Goal: Task Accomplishment & Management: Complete application form

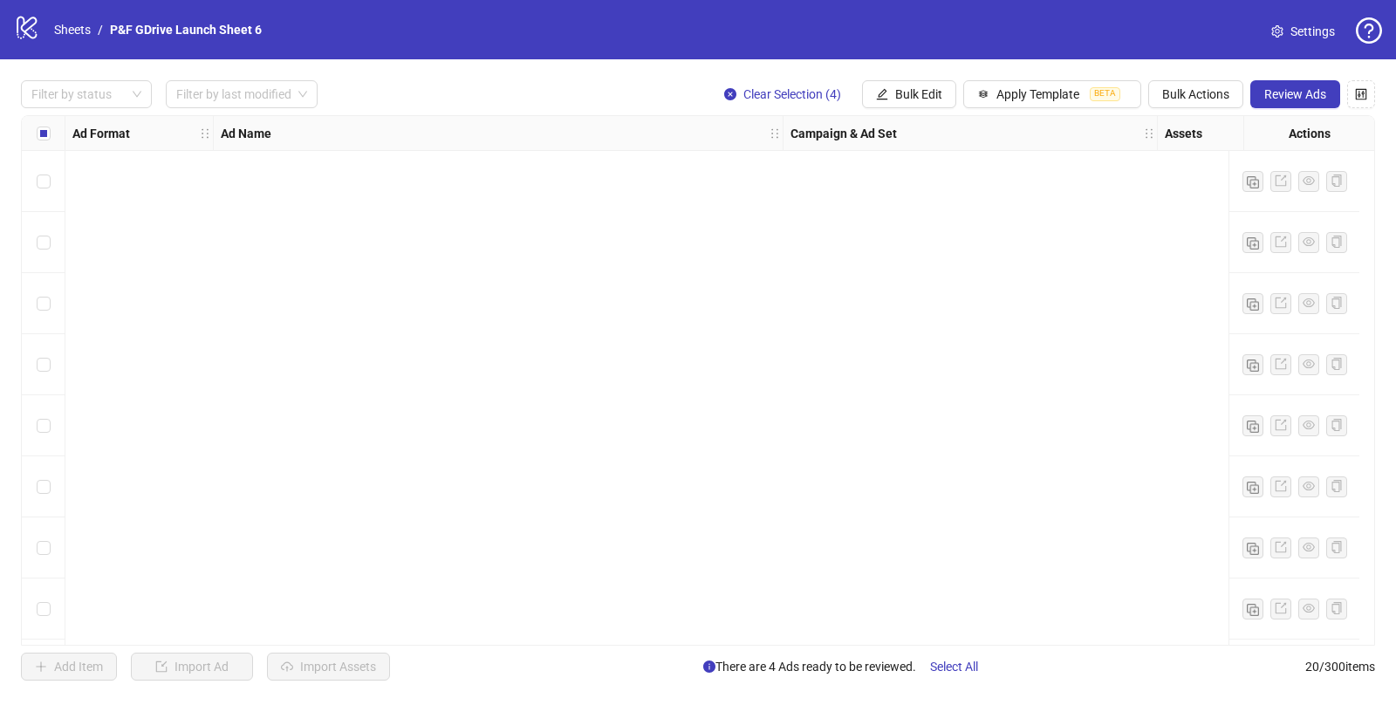
scroll to position [734, 0]
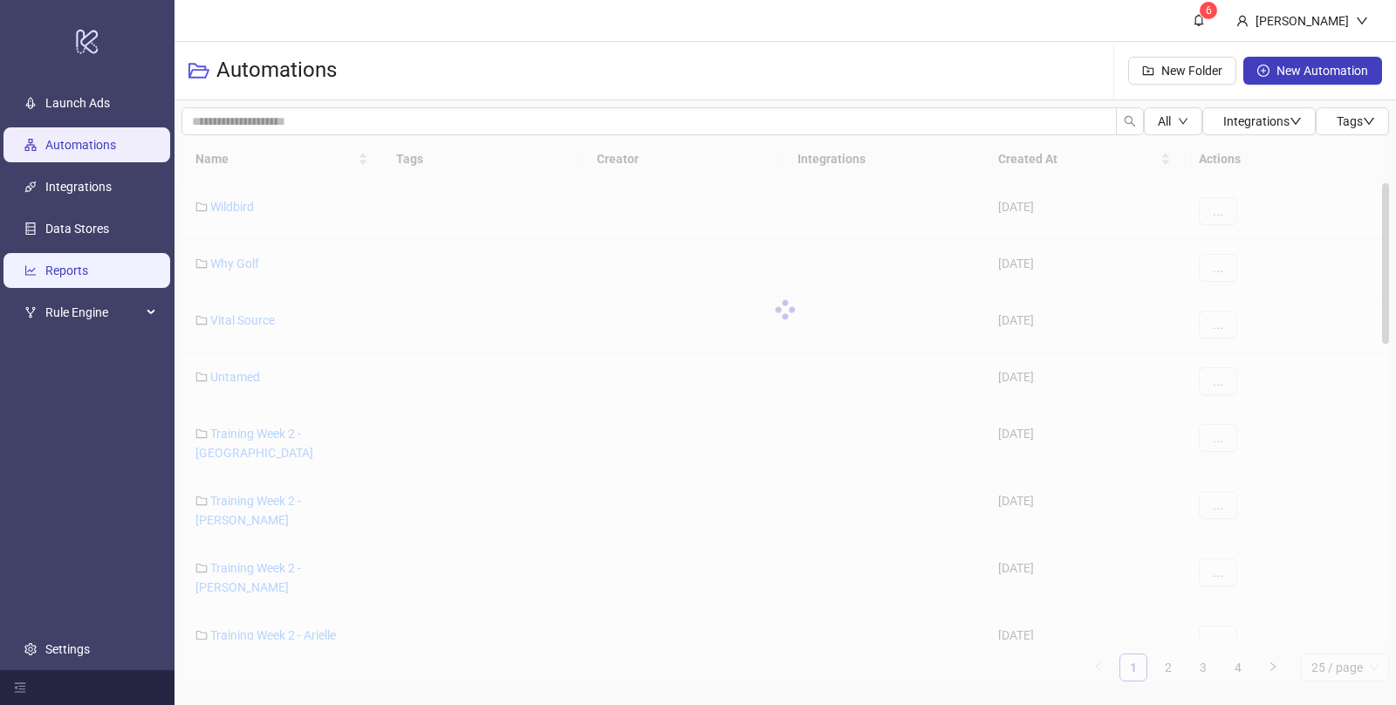
click at [82, 273] on link "Reports" at bounding box center [66, 271] width 43 height 14
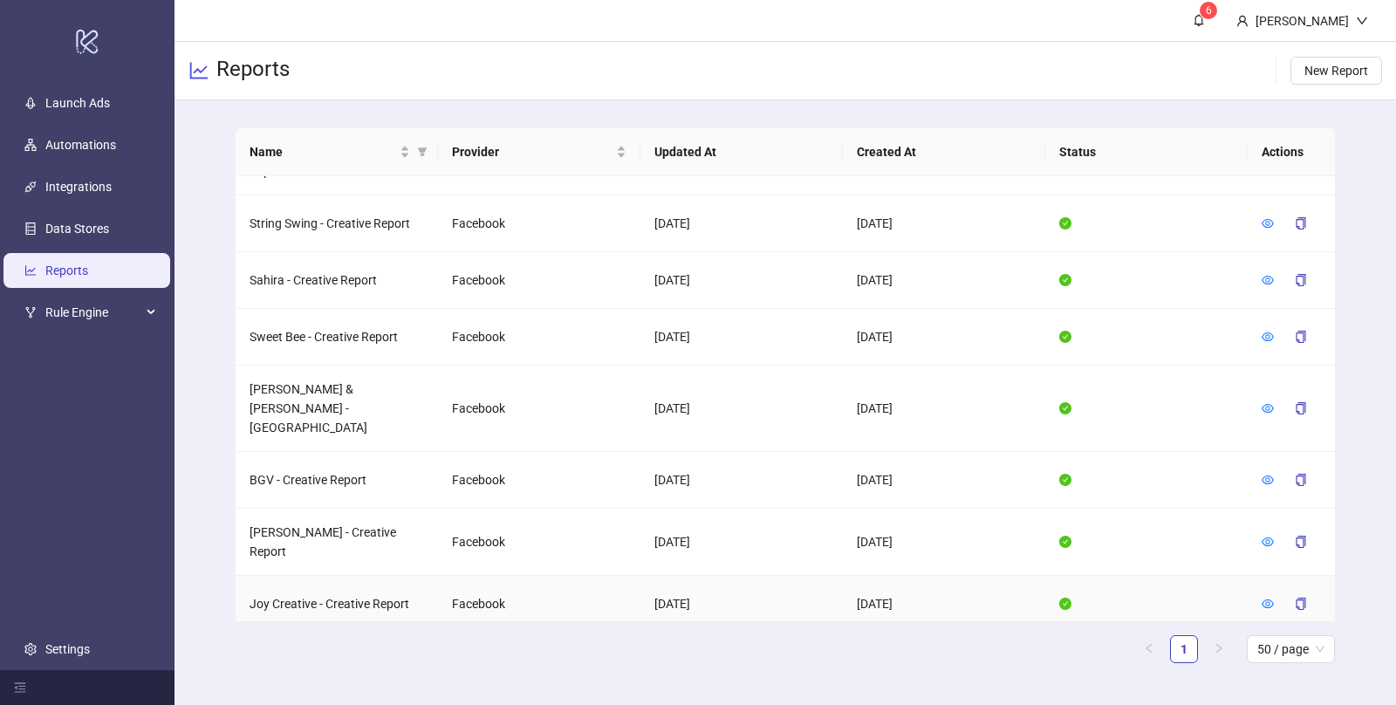
scroll to position [1458, 0]
click at [1265, 401] on icon "eye" at bounding box center [1268, 407] width 12 height 12
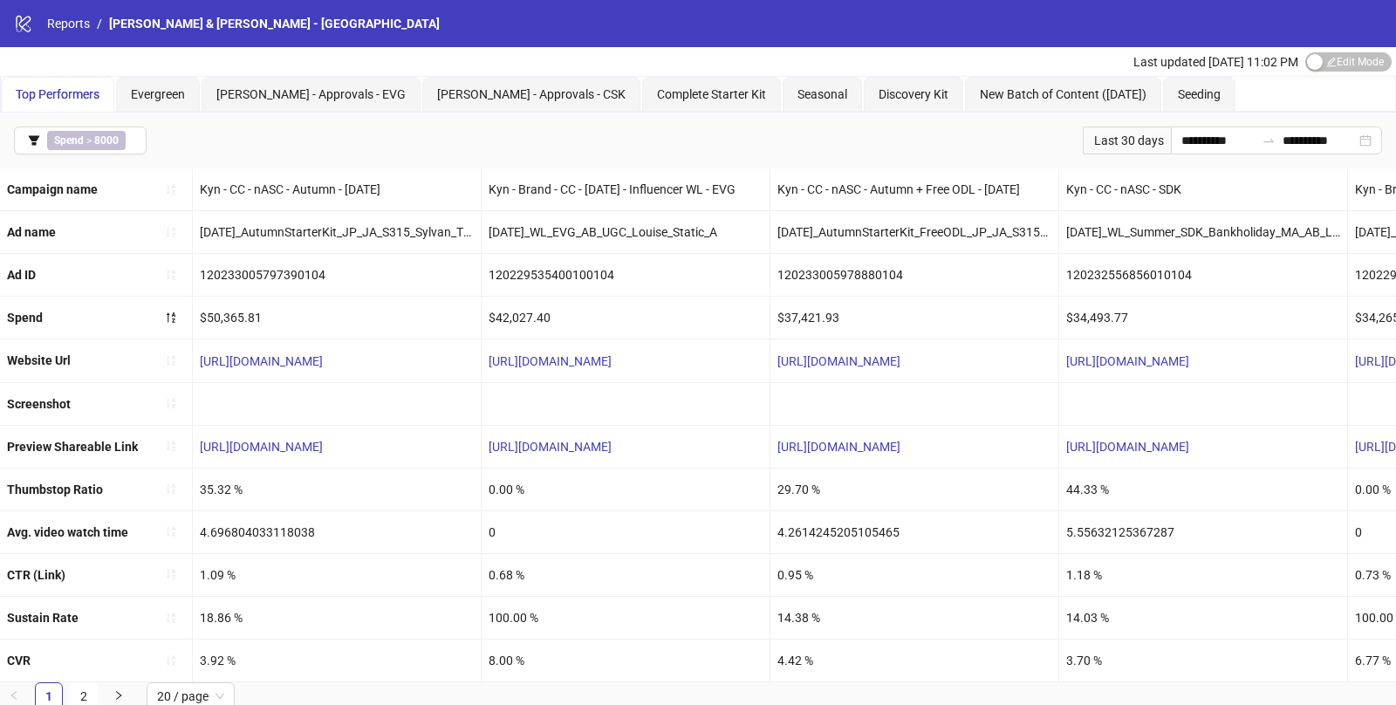
scroll to position [2, 0]
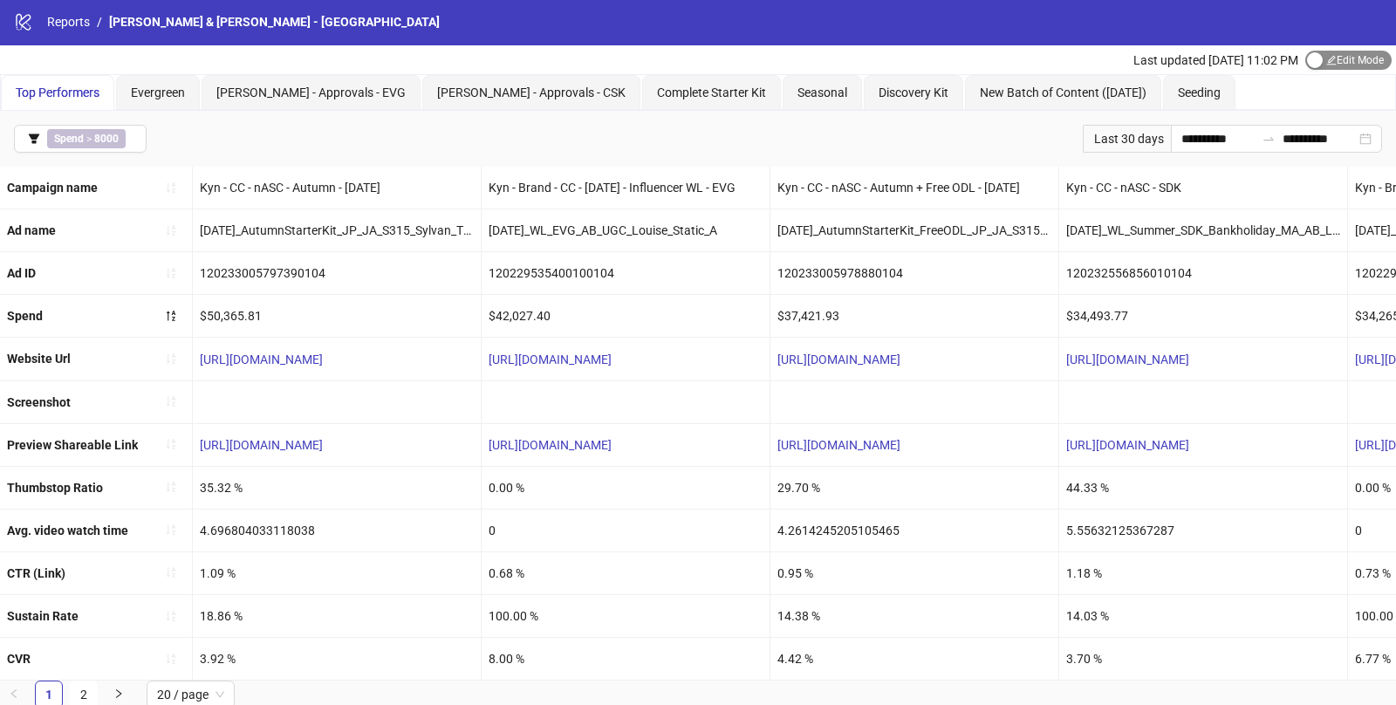
click at [1314, 61] on div "button" at bounding box center [1315, 60] width 16 height 16
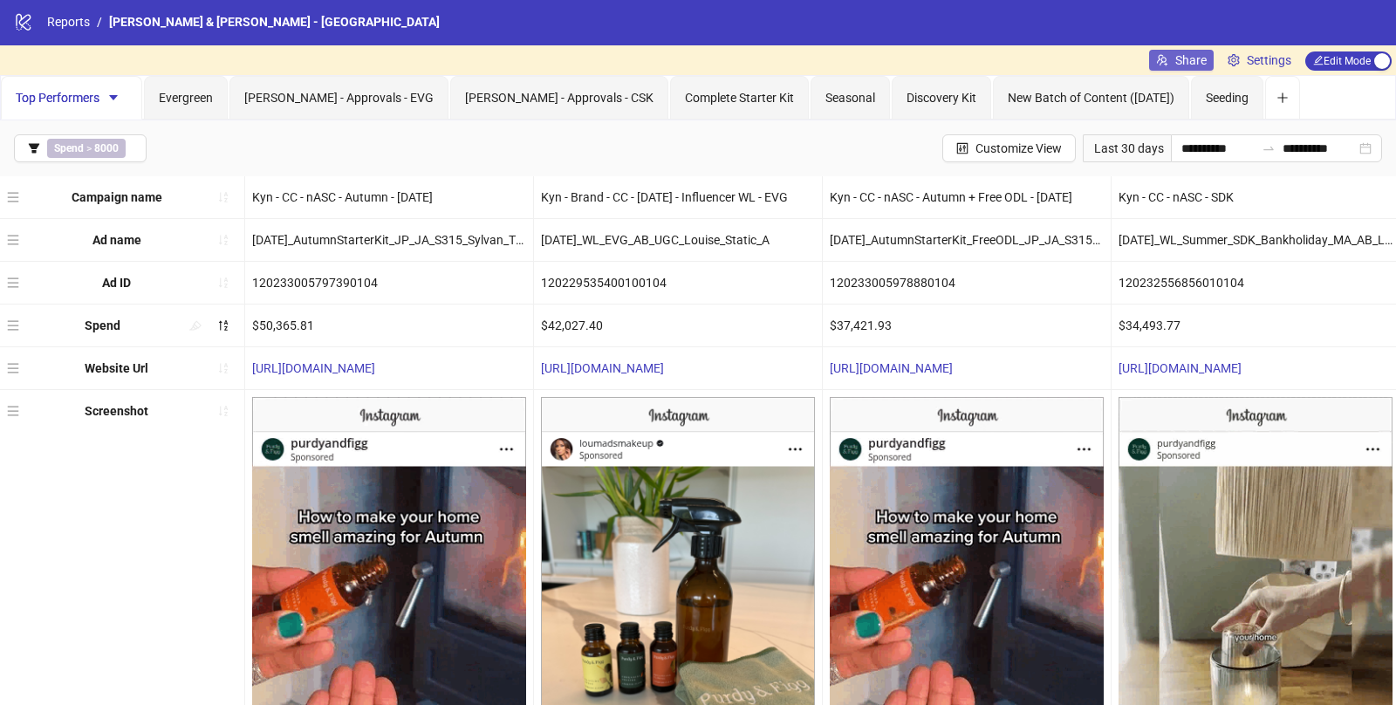
click at [1158, 59] on icon "usergroup-add" at bounding box center [1162, 60] width 12 height 12
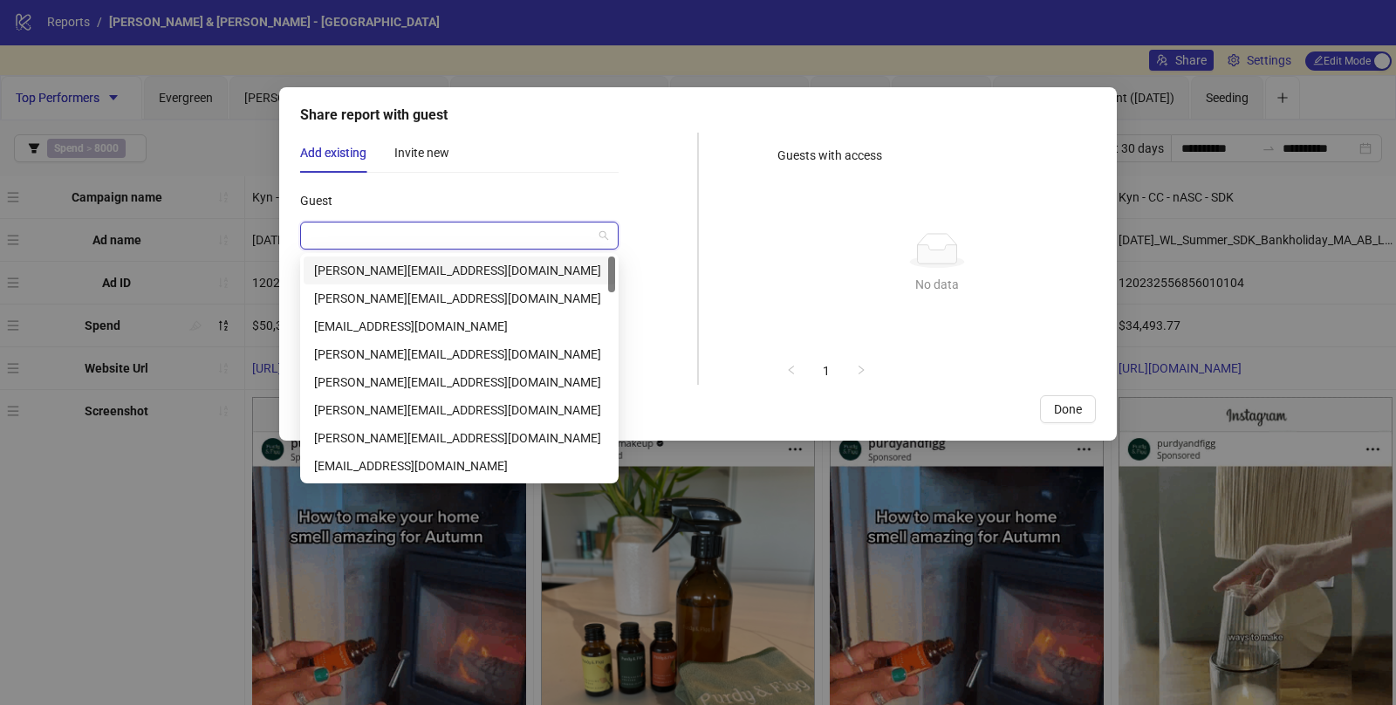
click at [396, 244] on input "Guest" at bounding box center [452, 235] width 282 height 26
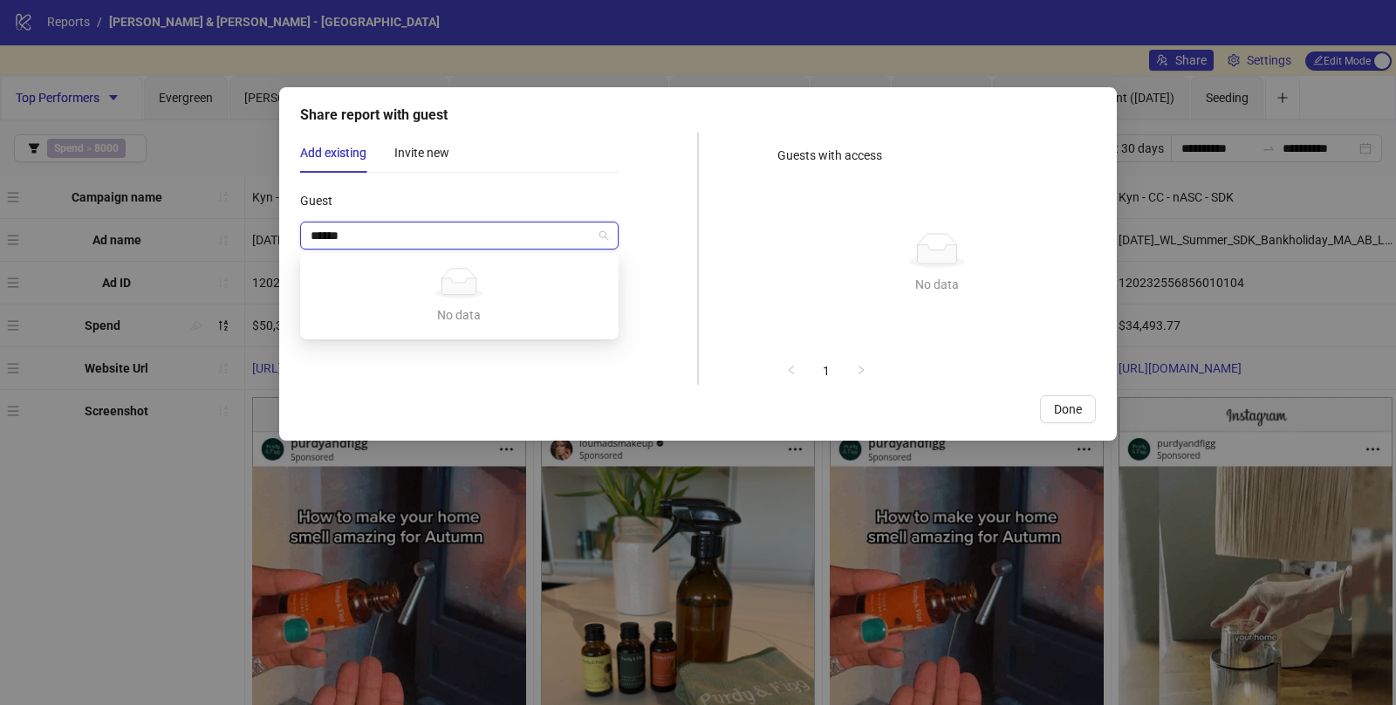
type input "******"
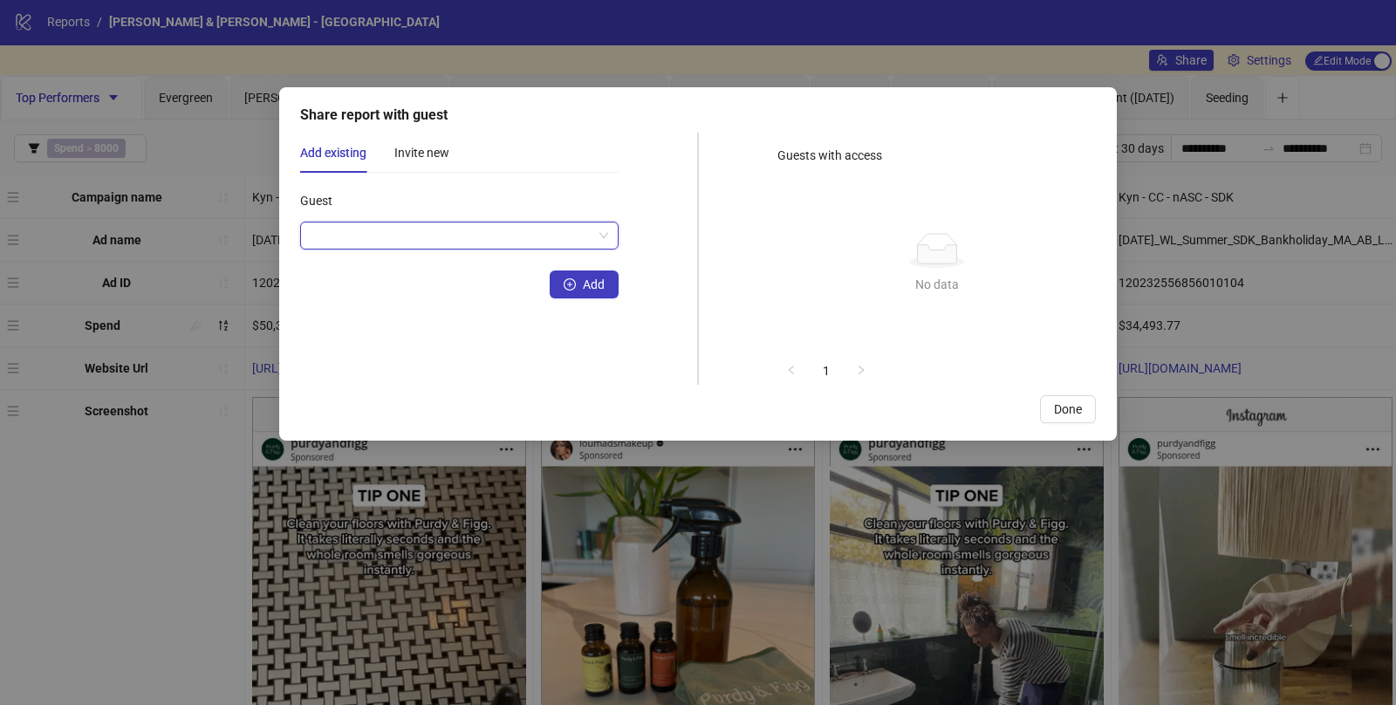
paste input "**********"
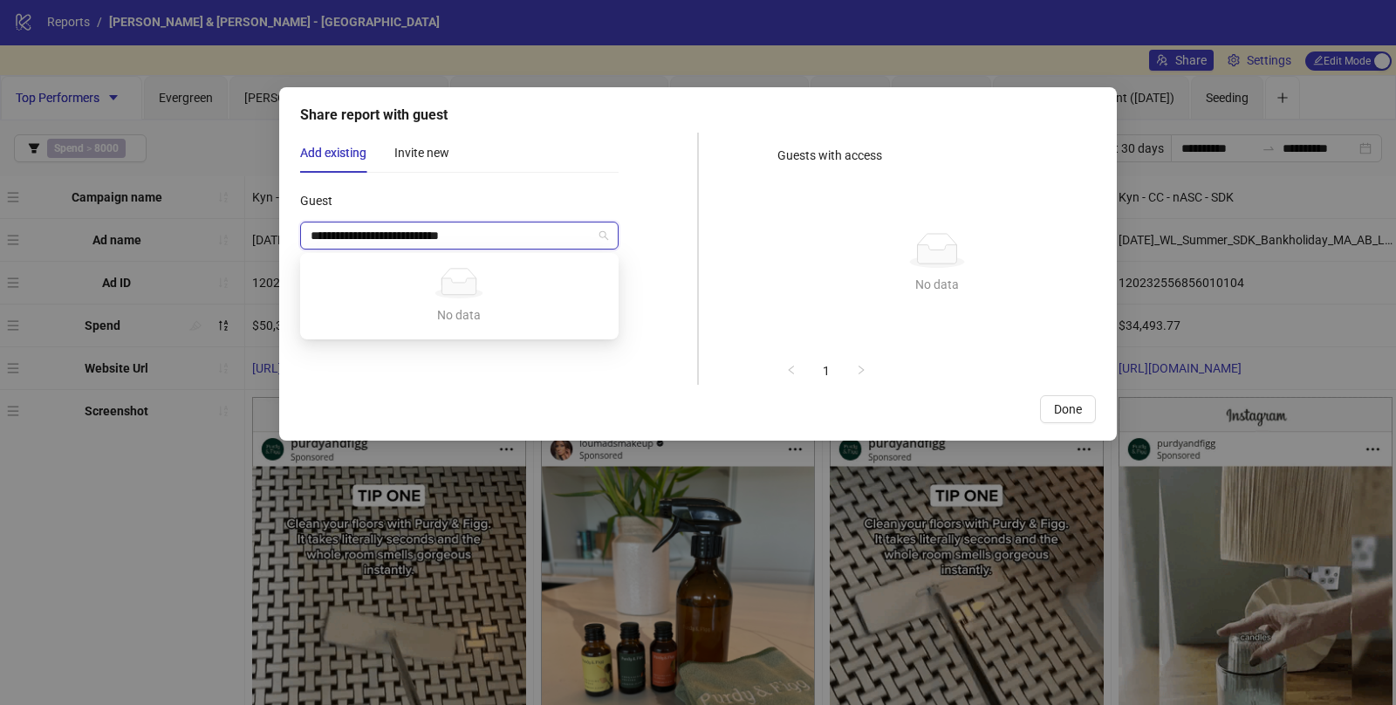
type input "**********"
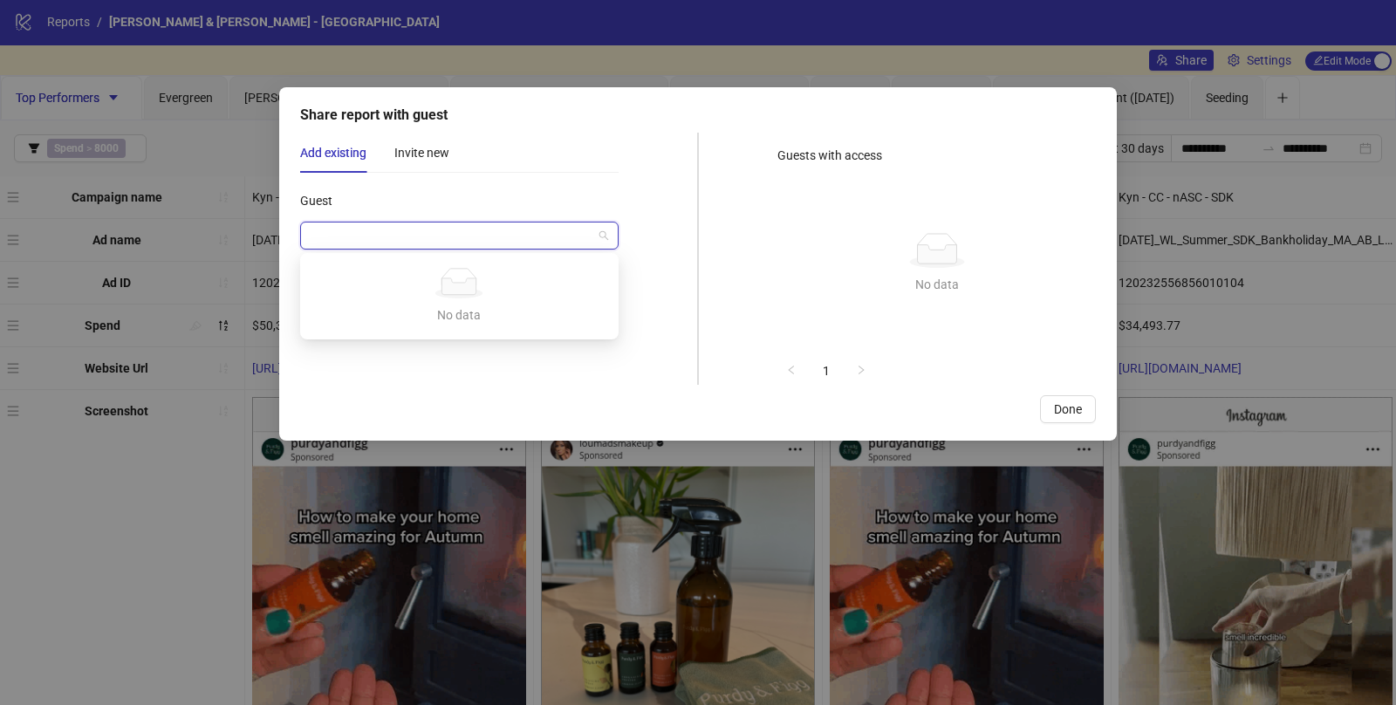
click at [461, 207] on div "Guest" at bounding box center [459, 204] width 318 height 35
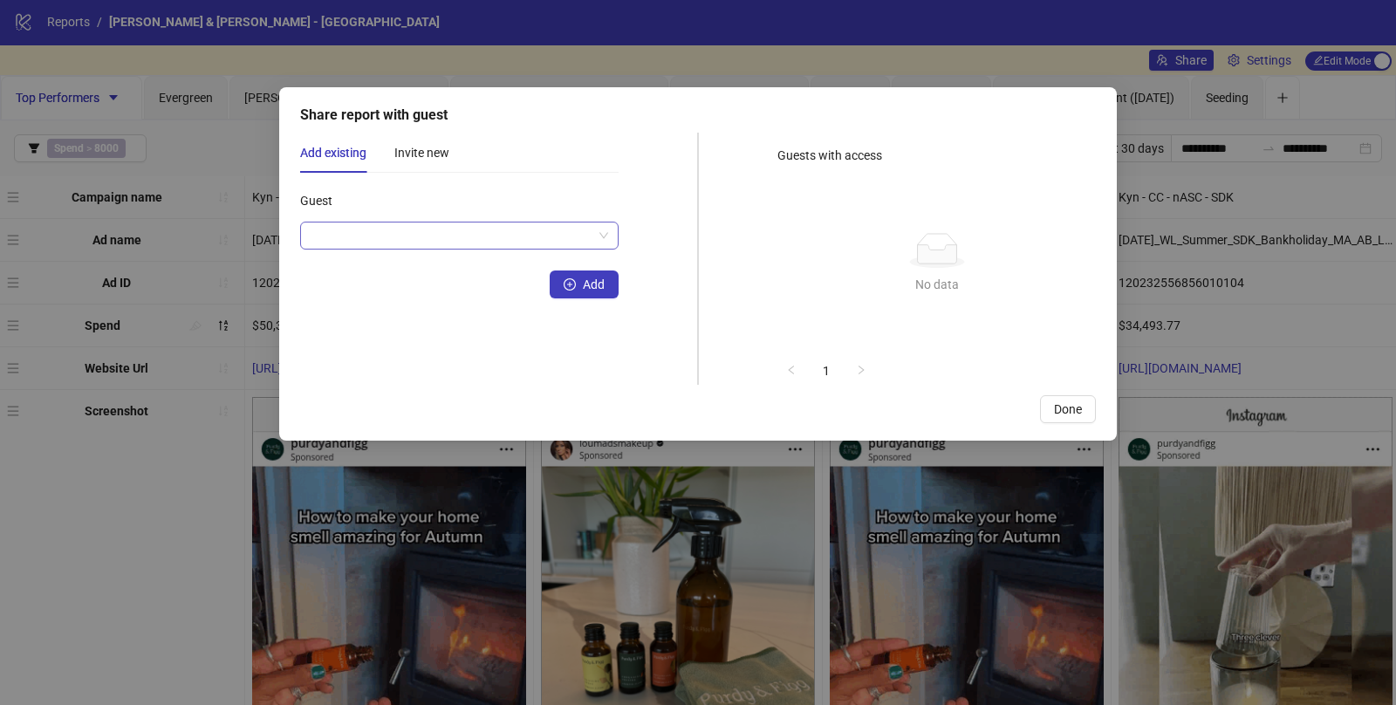
click at [439, 227] on input "Guest" at bounding box center [452, 235] width 282 height 26
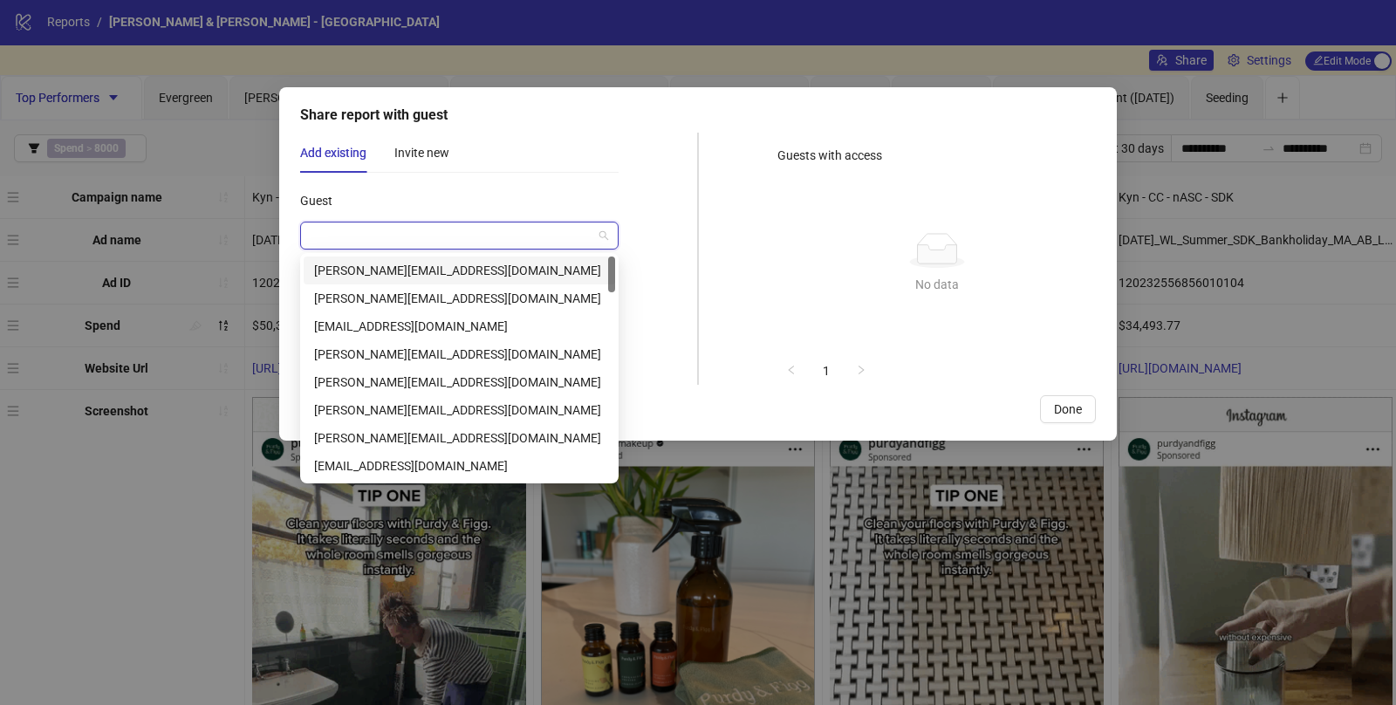
click at [578, 183] on div "Add existing Invite new Guest Add" at bounding box center [459, 259] width 318 height 252
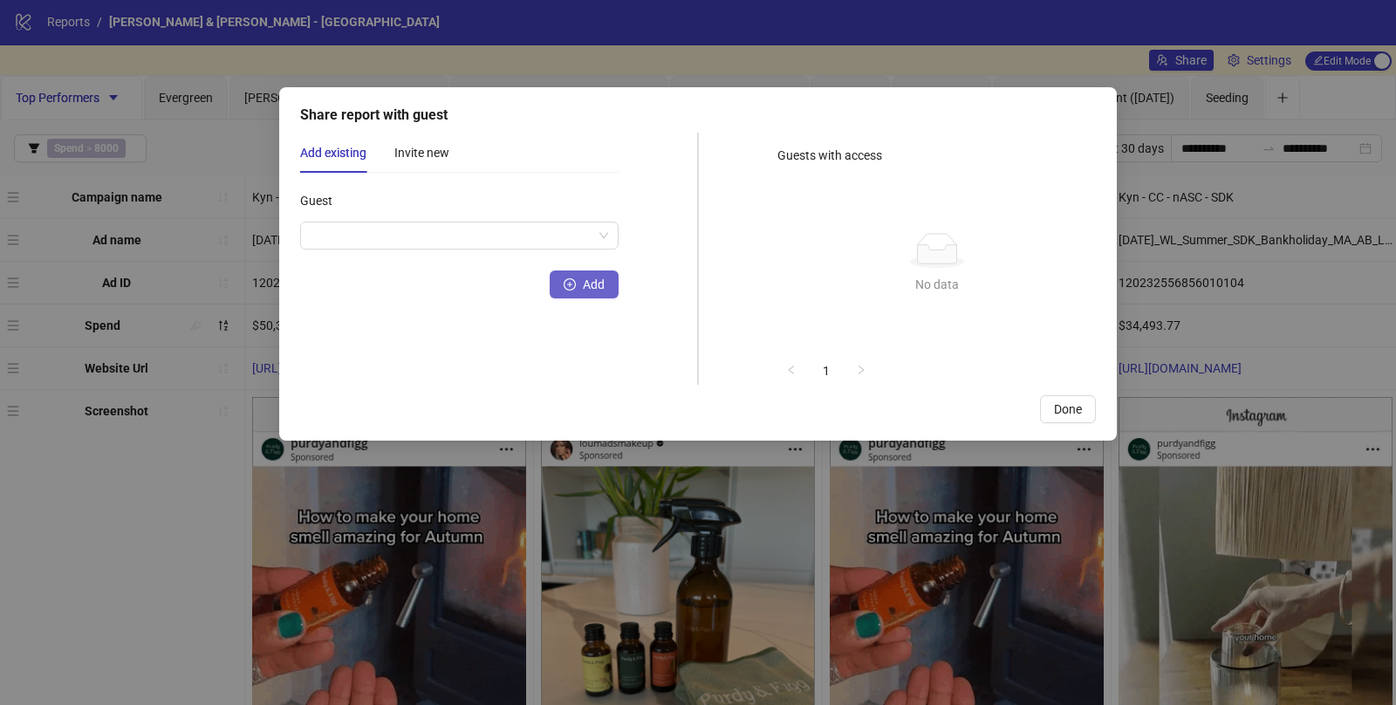
click at [591, 282] on span "Add" at bounding box center [594, 284] width 22 height 14
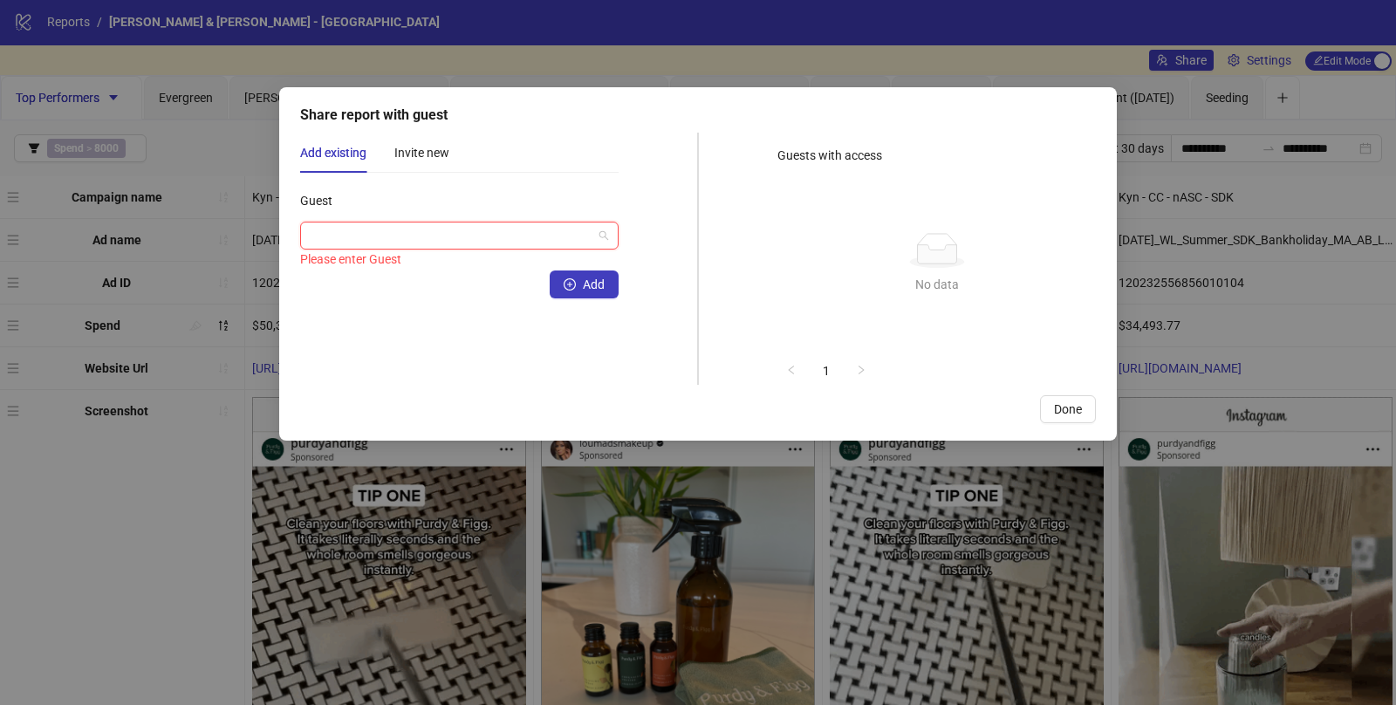
click at [387, 236] on input "Guest" at bounding box center [452, 235] width 282 height 26
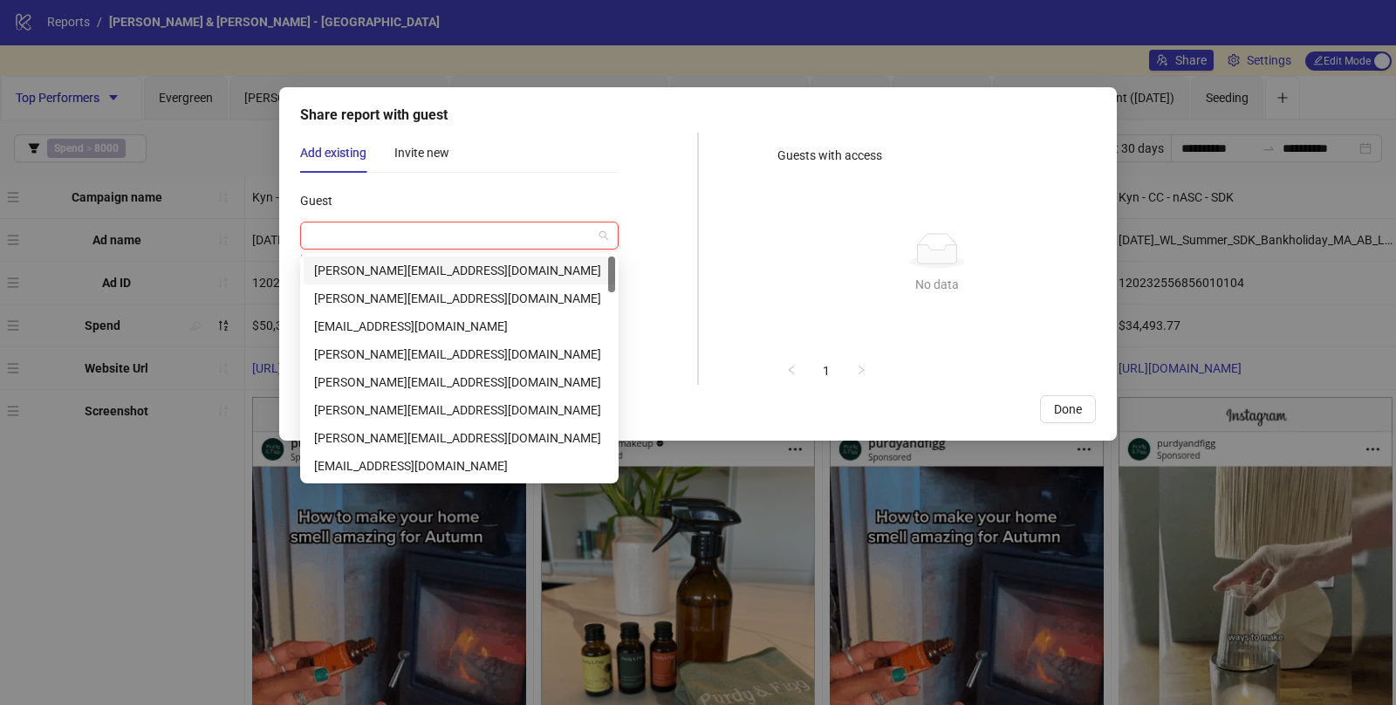
paste input "**********"
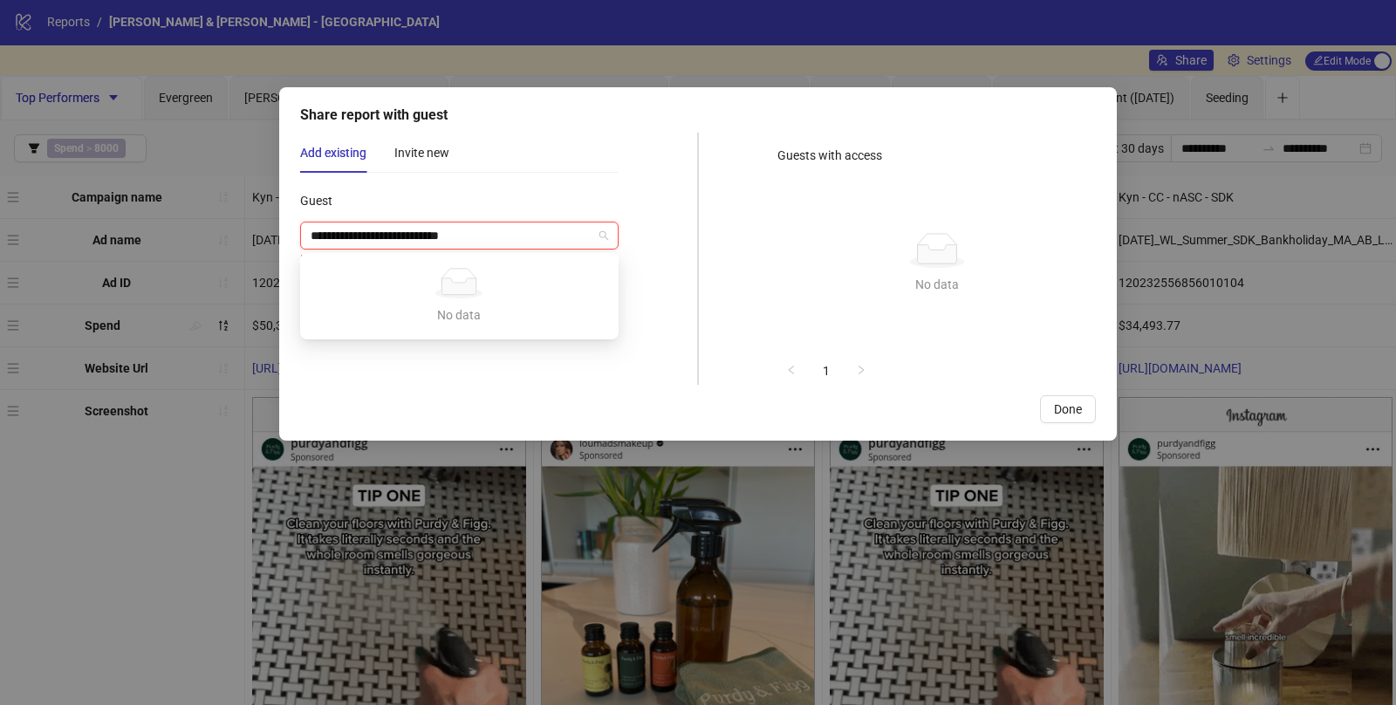
type input "**********"
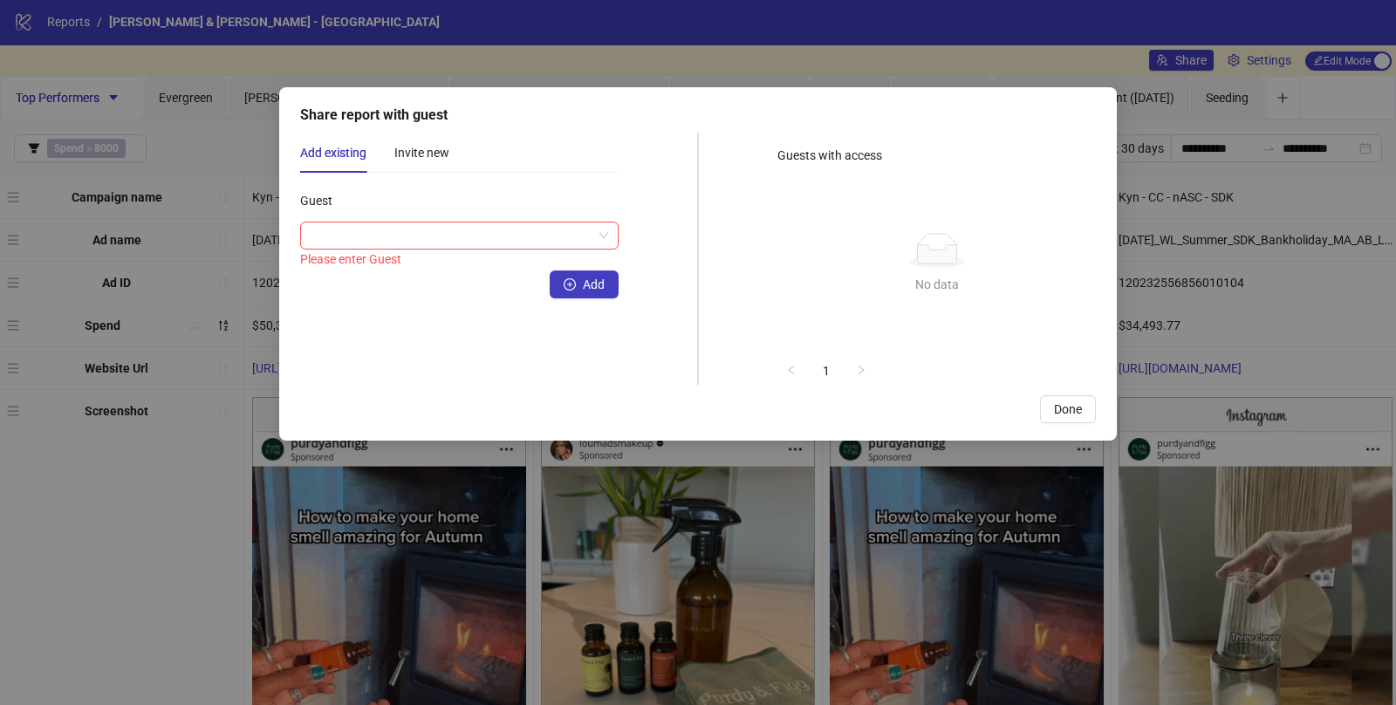
click at [619, 378] on div "Add existing Invite new Guest Please enter Guest Add Guests with access No data…" at bounding box center [698, 259] width 796 height 252
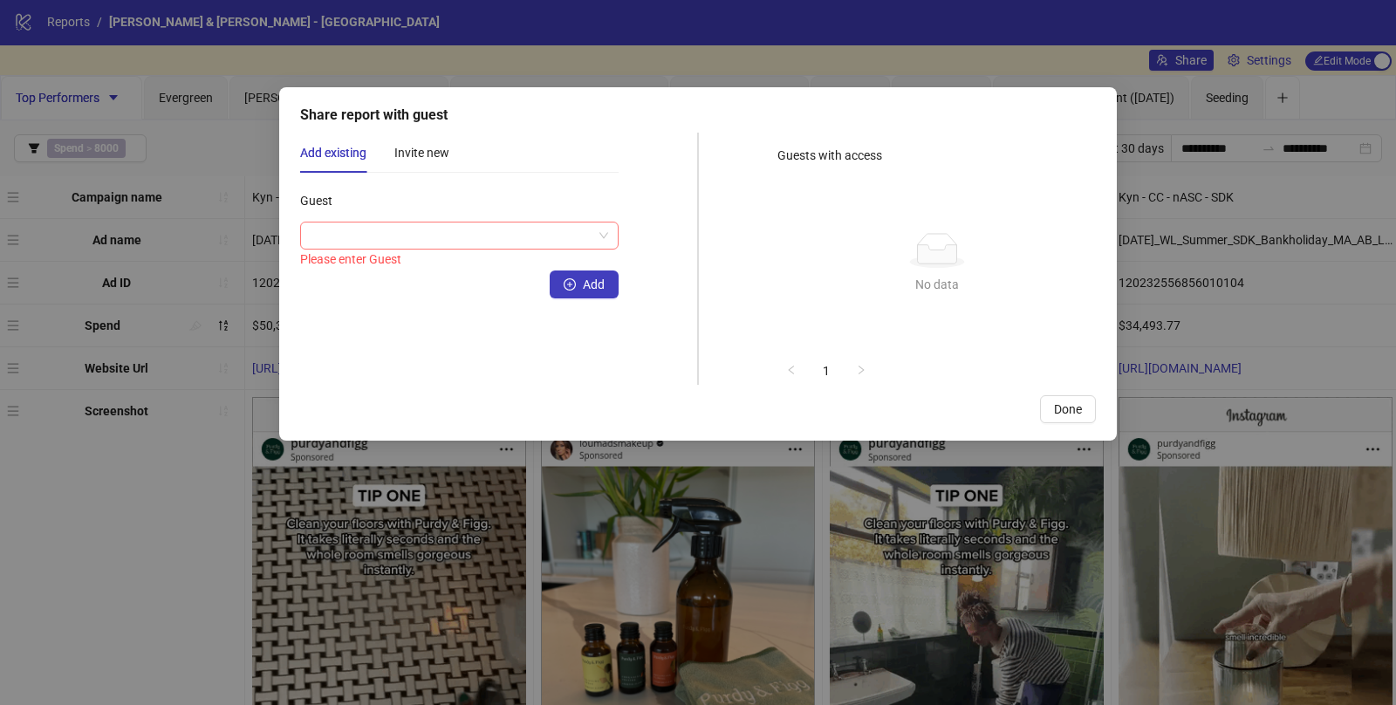
click at [601, 240] on span at bounding box center [460, 235] width 298 height 26
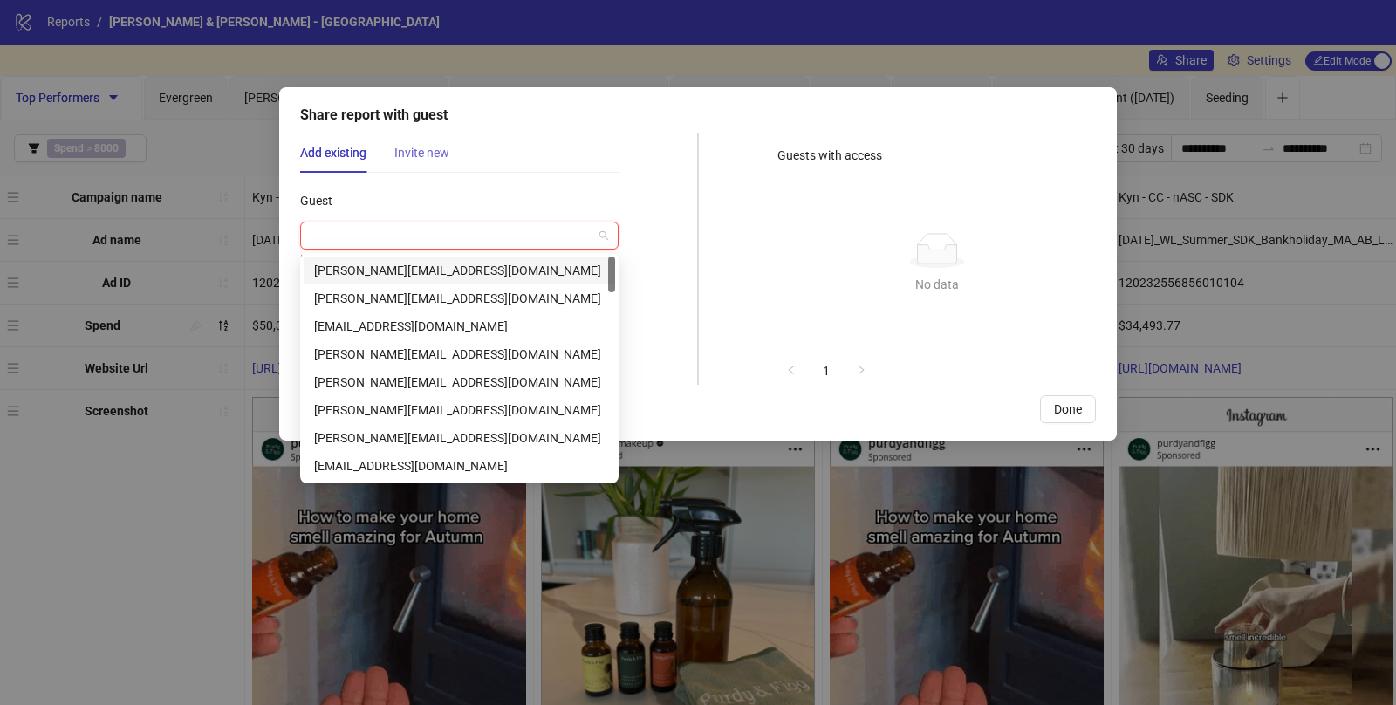
click at [421, 162] on div "Invite new" at bounding box center [421, 153] width 55 height 40
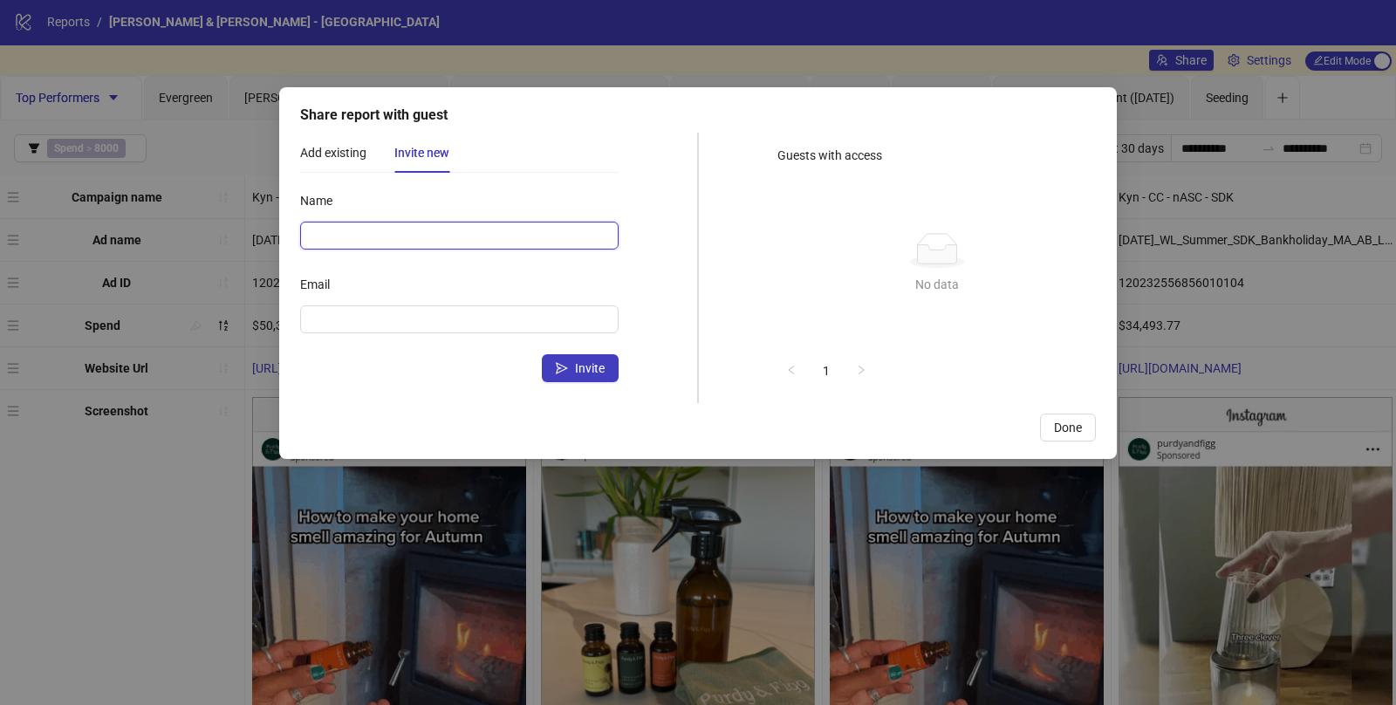
click at [347, 235] on input "Name" at bounding box center [459, 236] width 318 height 28
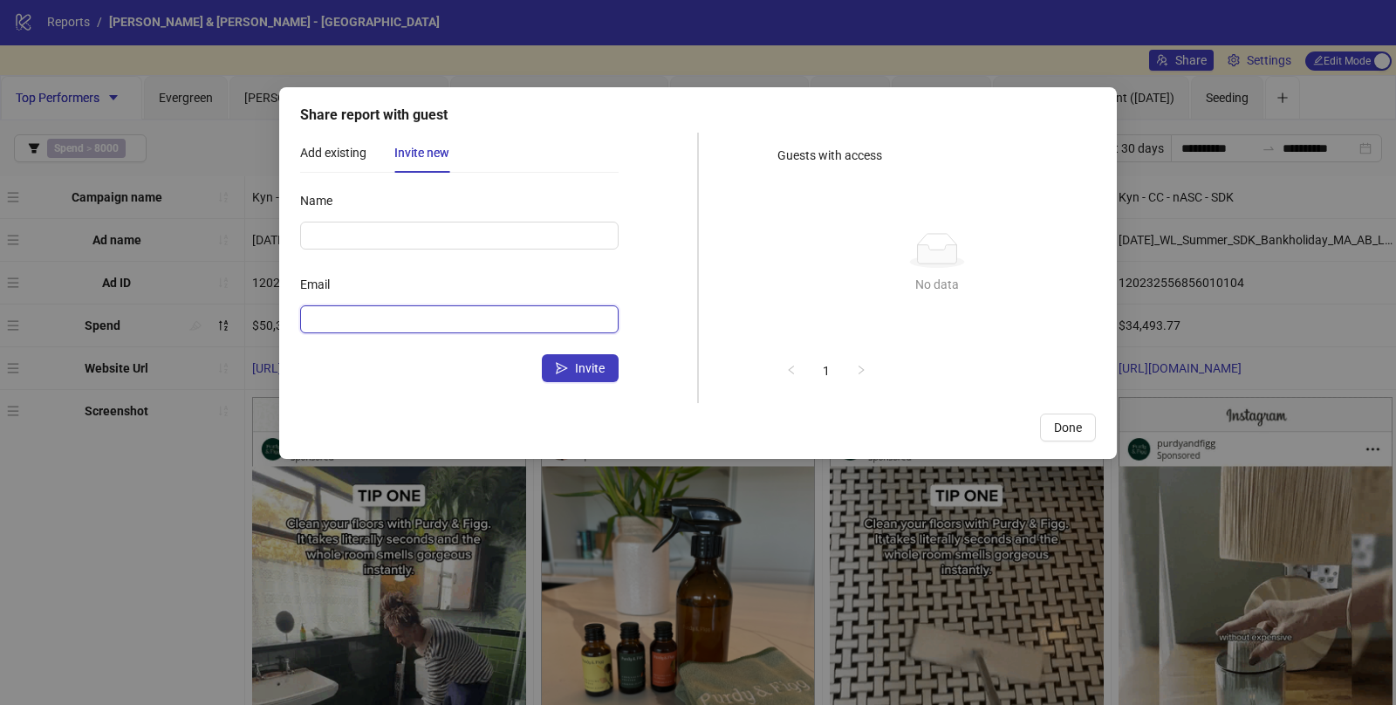
click at [315, 318] on input "Email" at bounding box center [458, 319] width 294 height 19
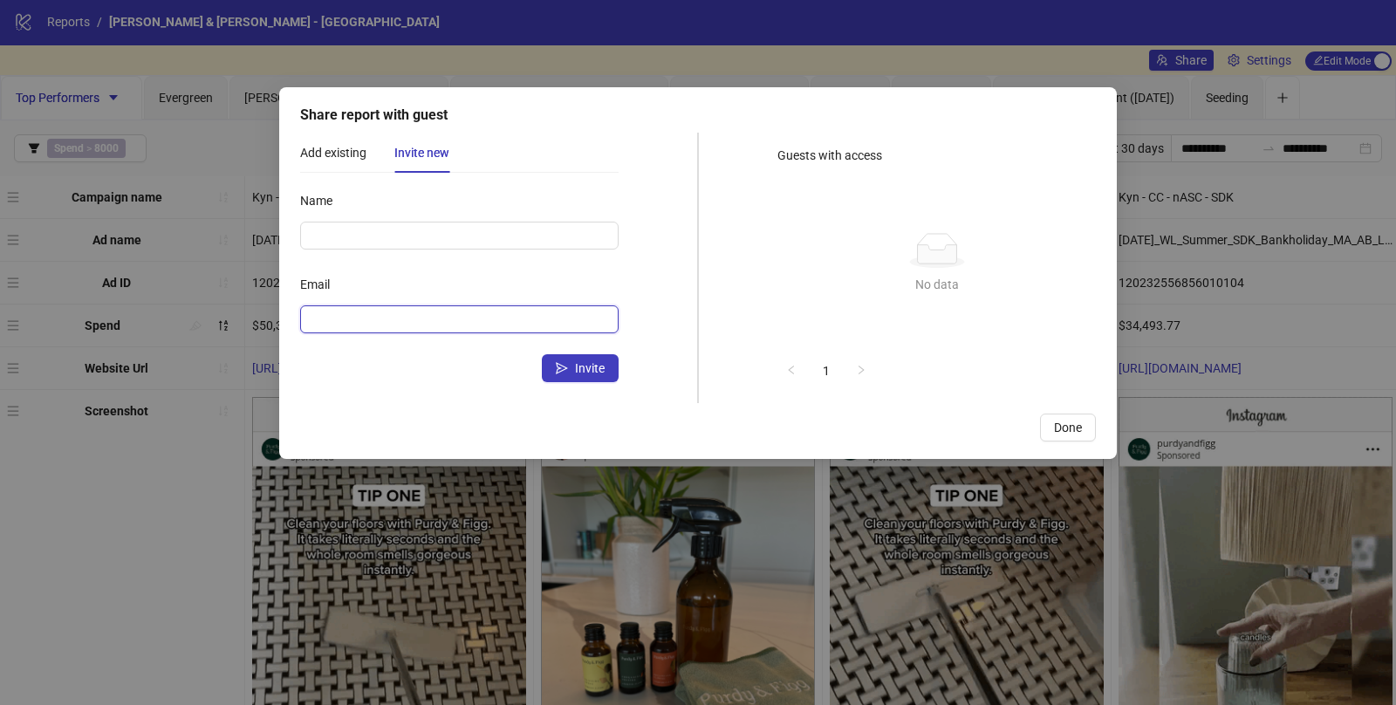
paste input "**********"
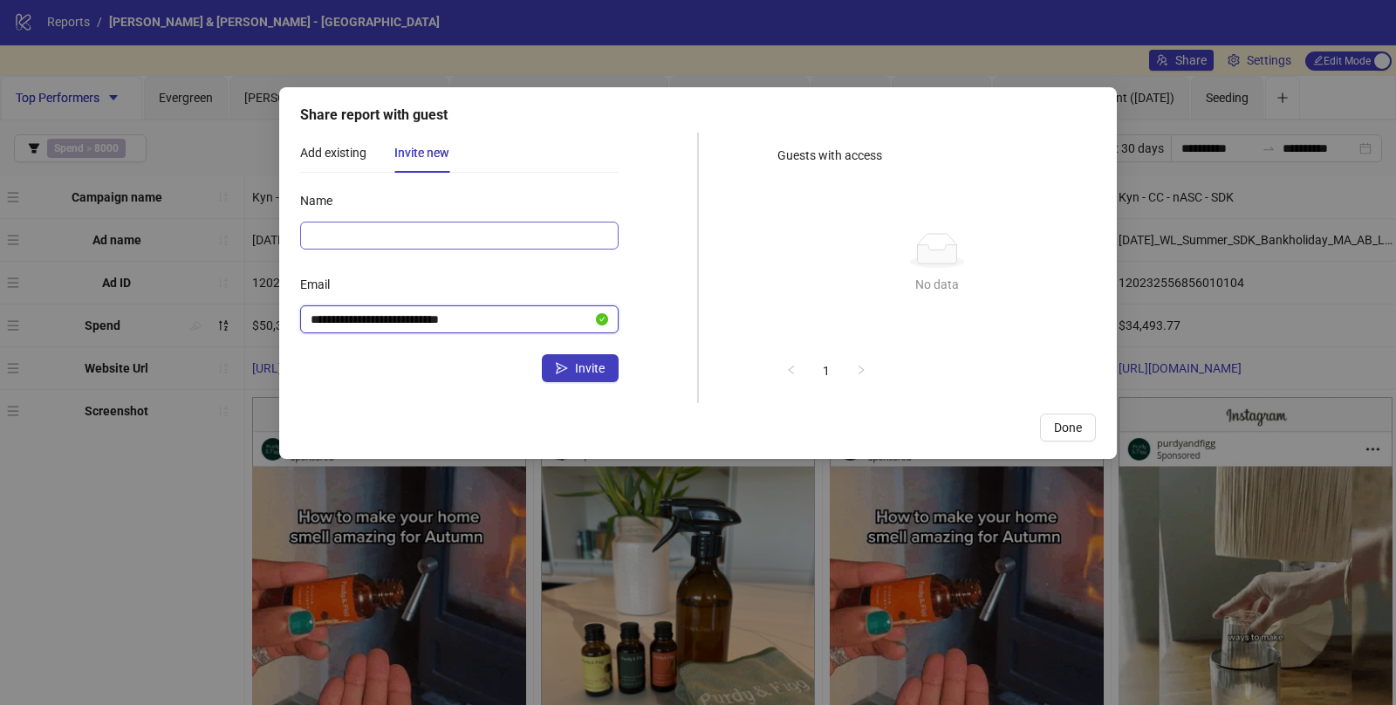
type input "**********"
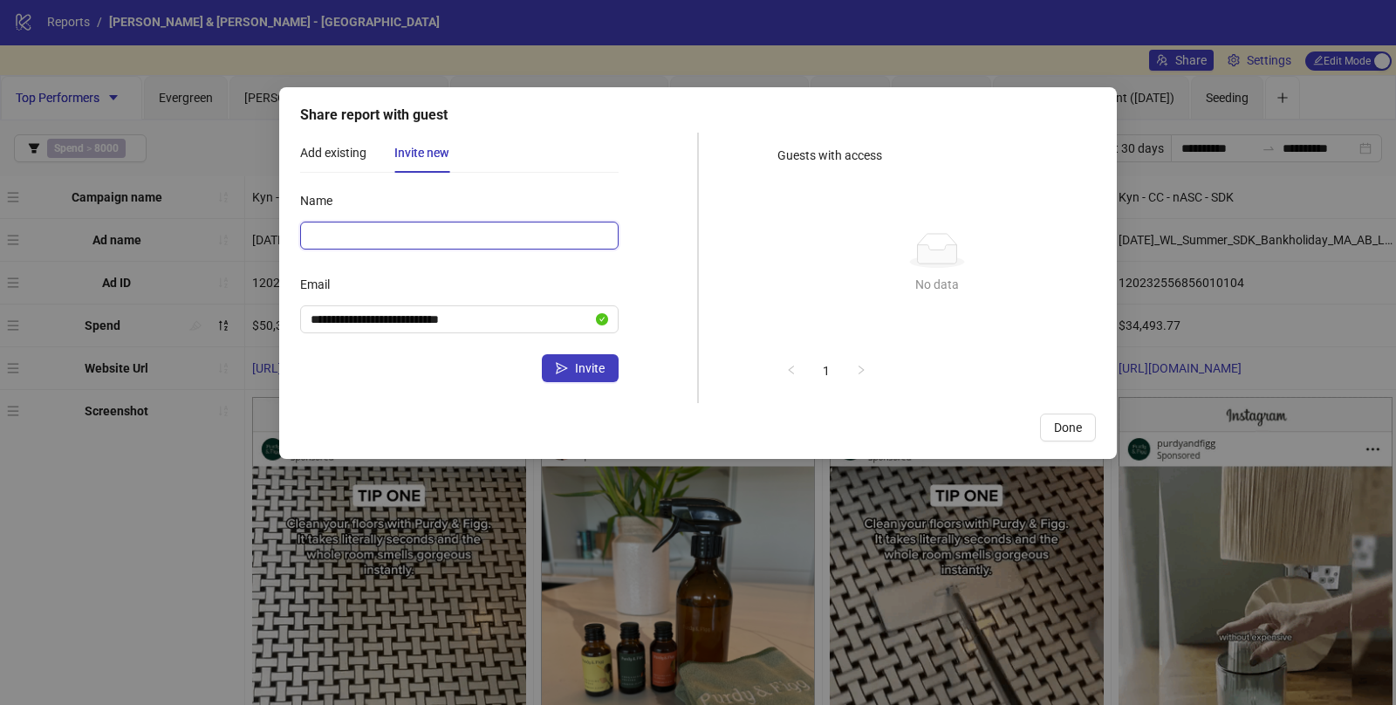
click at [389, 229] on input "Name" at bounding box center [459, 236] width 318 height 28
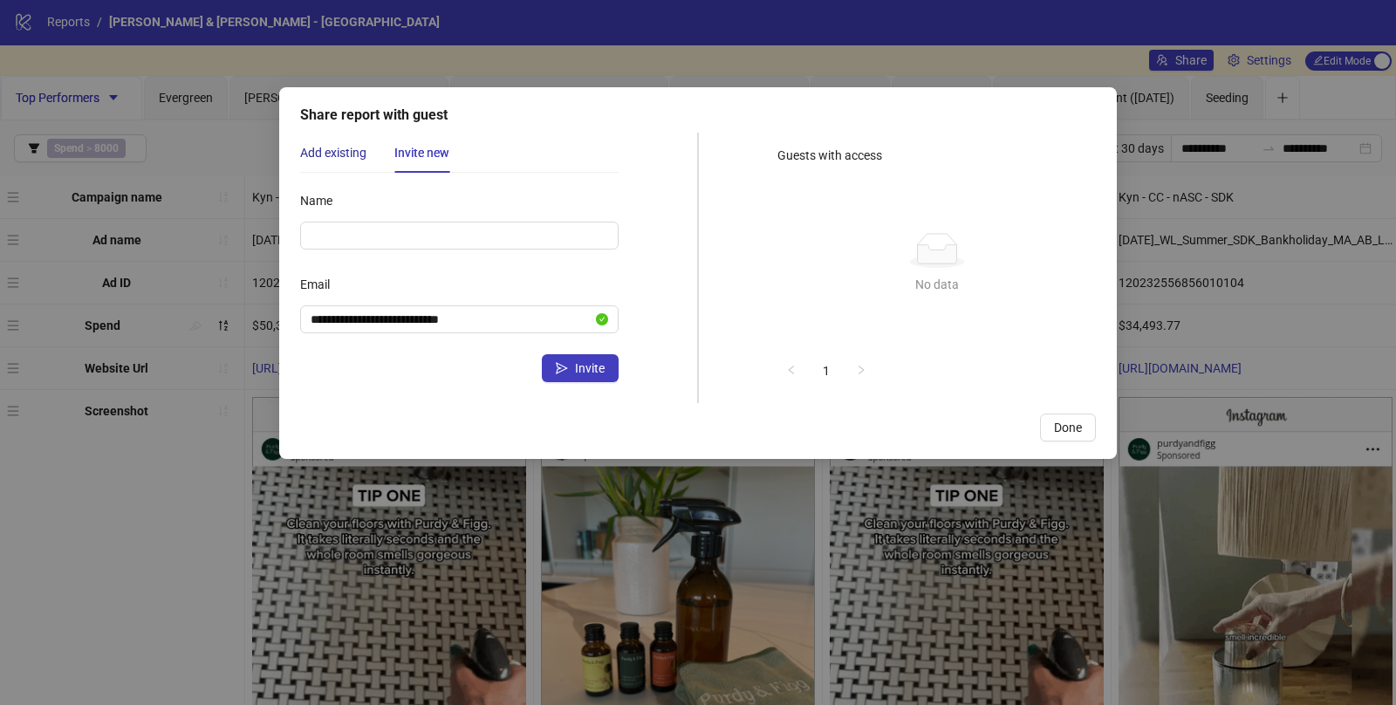
click at [328, 151] on div "Add existing" at bounding box center [333, 152] width 66 height 19
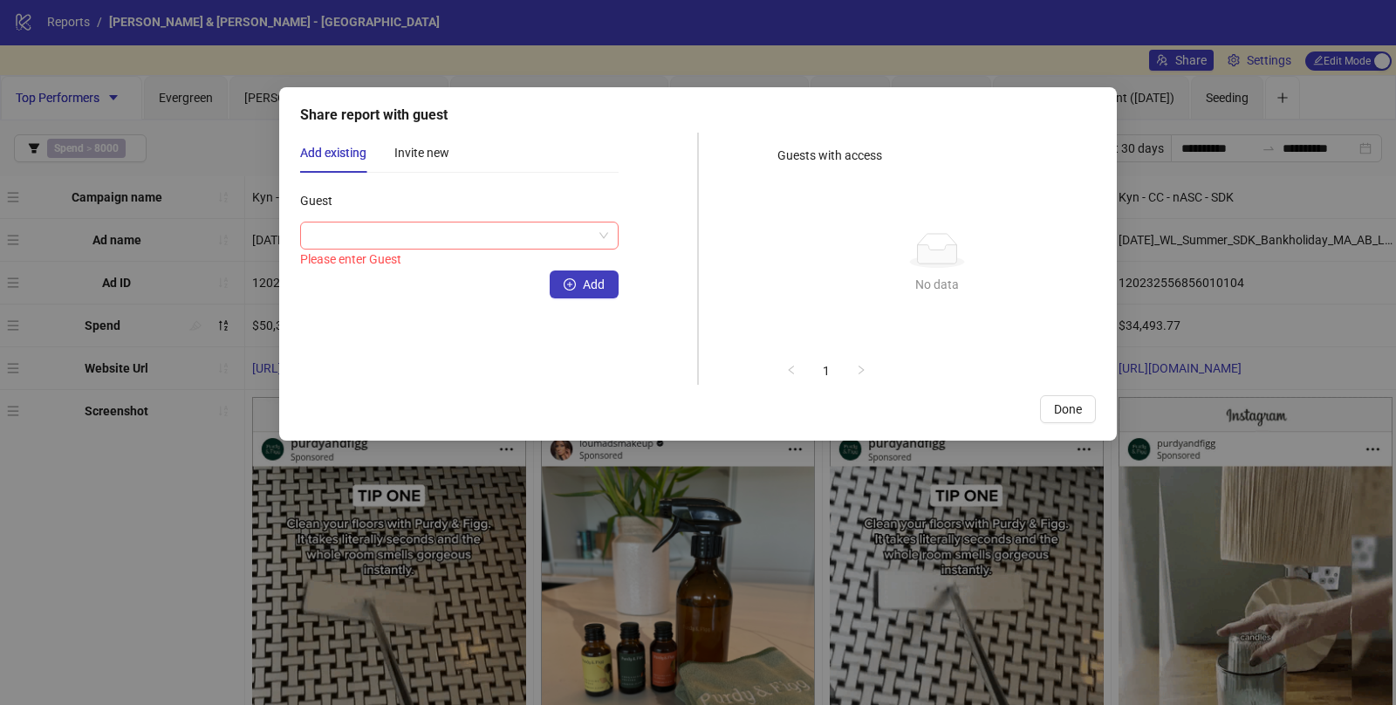
click at [336, 224] on input "Guest" at bounding box center [452, 235] width 282 height 26
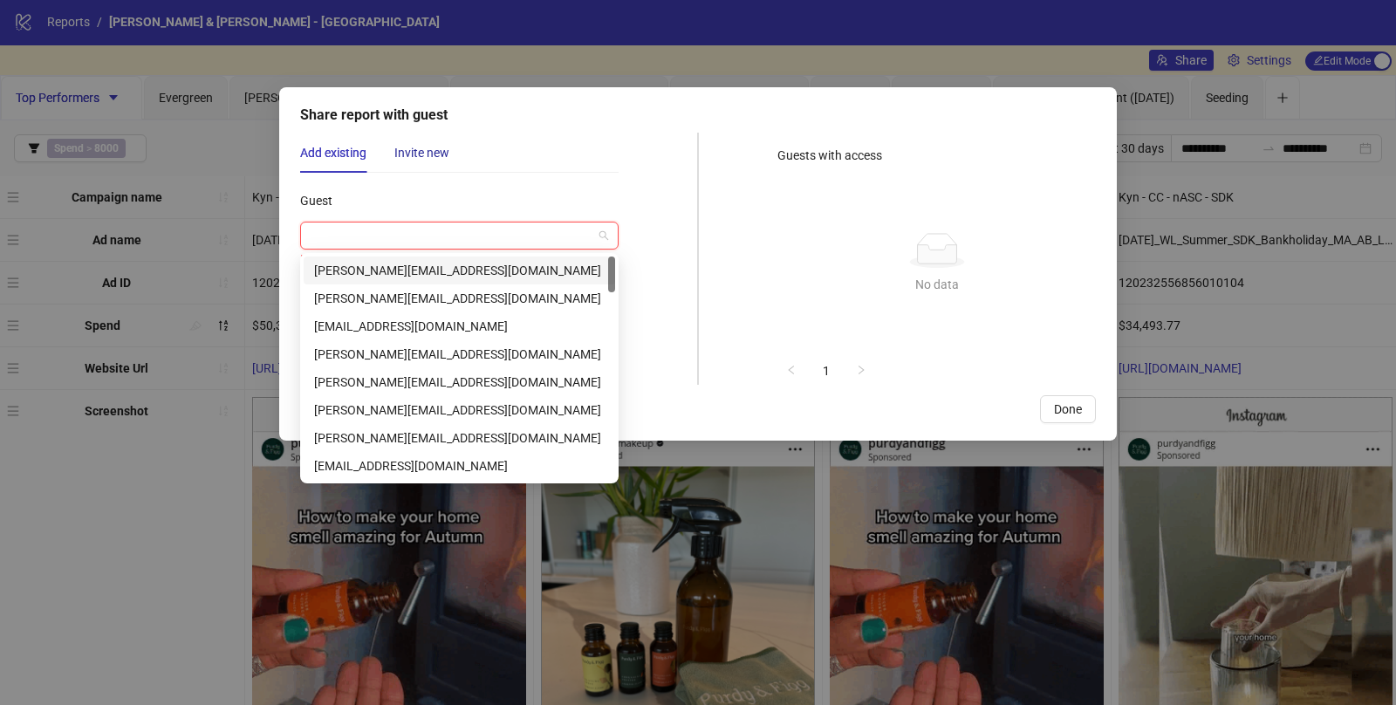
click at [401, 148] on div "Invite new" at bounding box center [421, 152] width 55 height 19
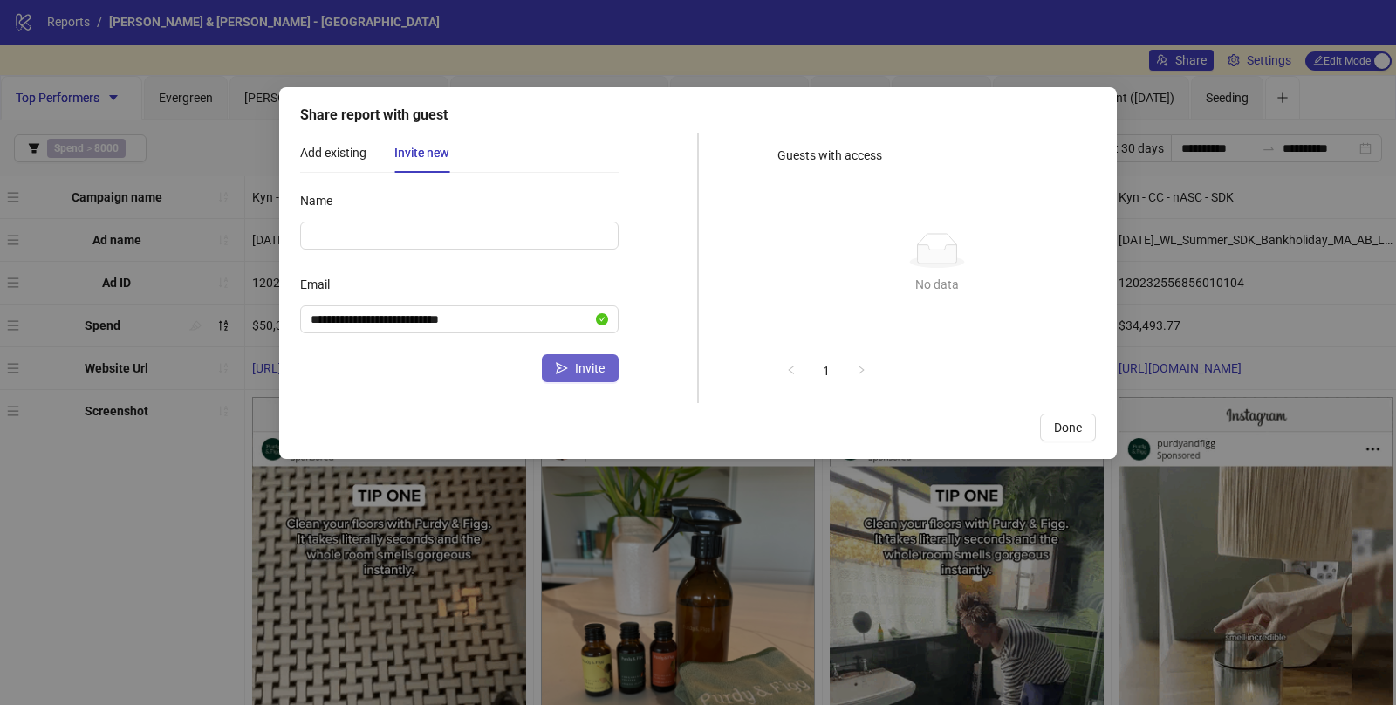
click at [577, 368] on span "Invite" at bounding box center [590, 368] width 30 height 14
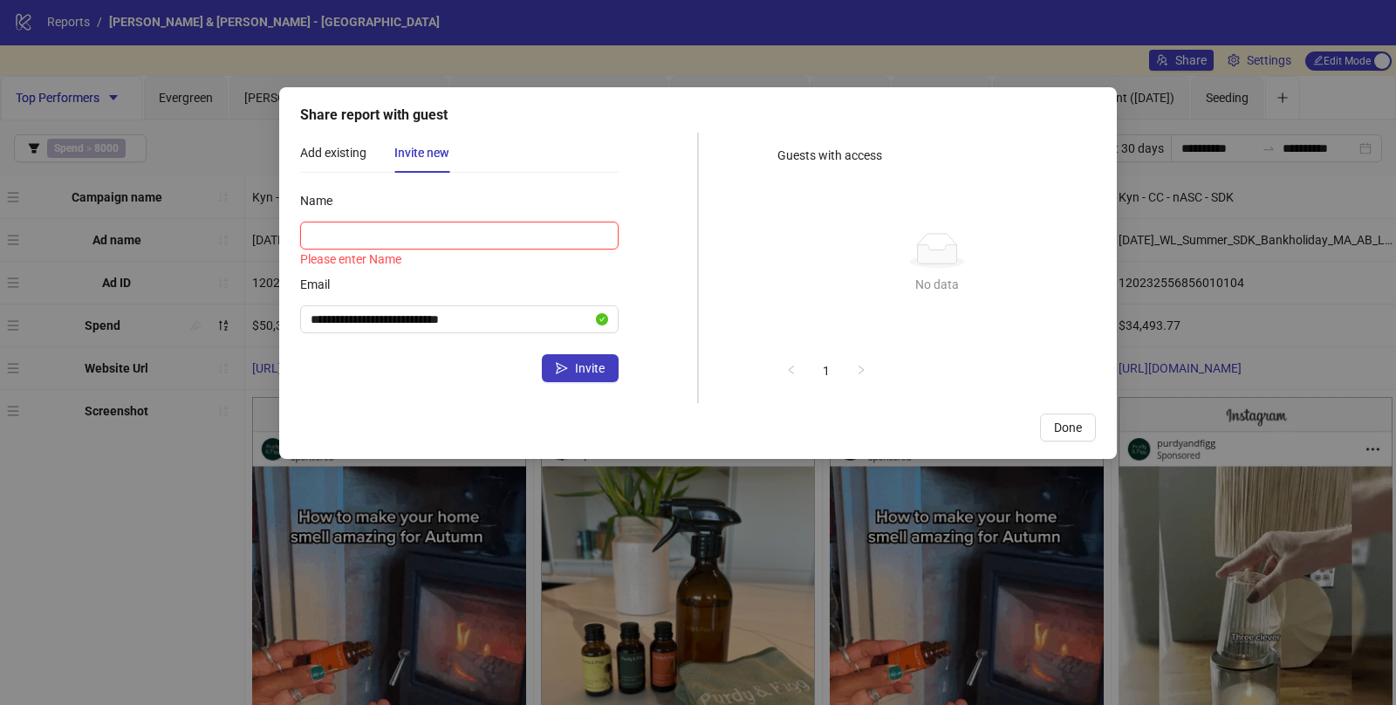
click at [461, 237] on input "Name" at bounding box center [459, 236] width 318 height 28
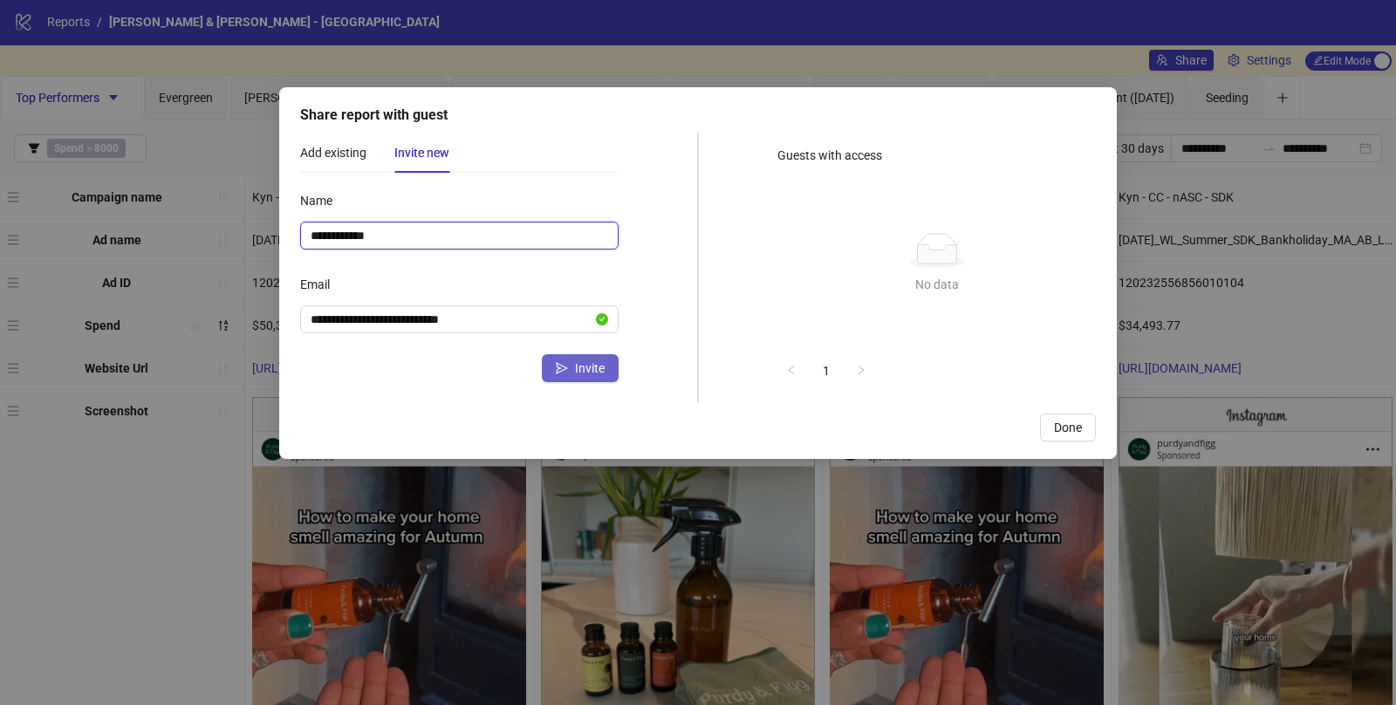
type input "**********"
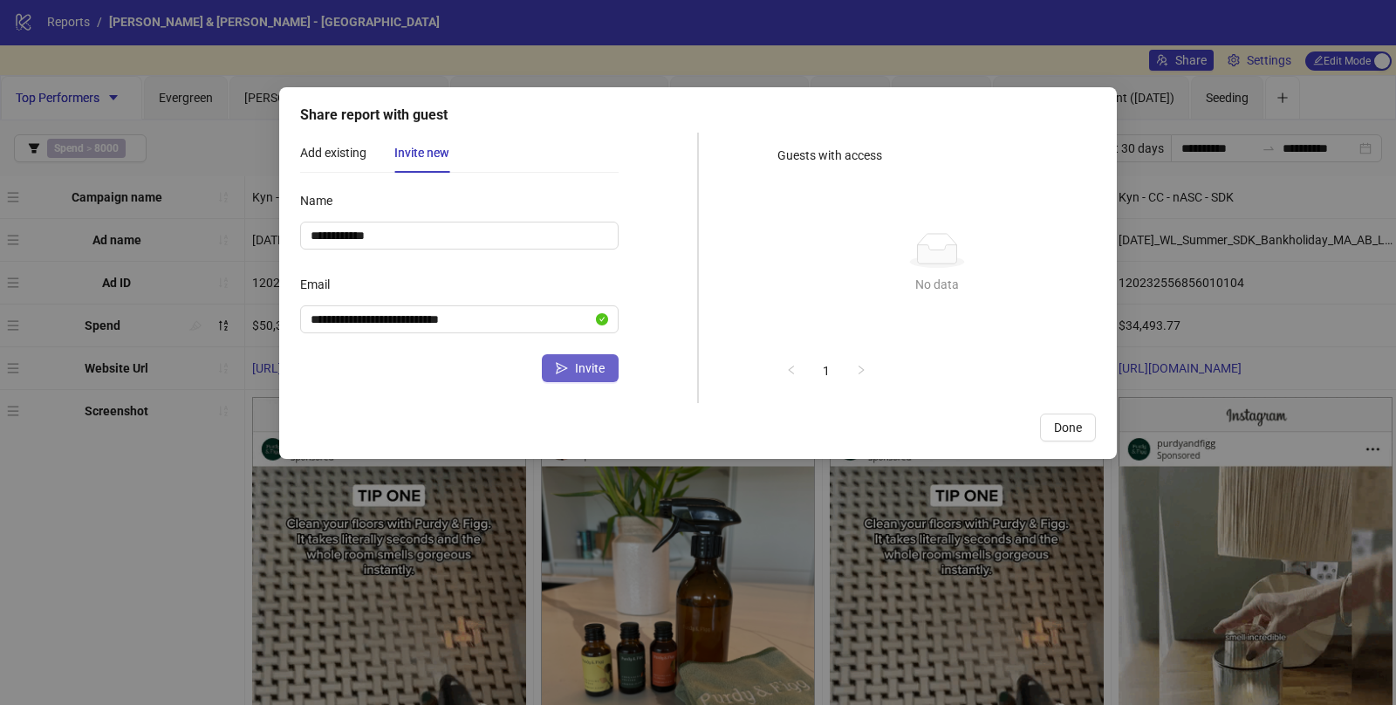
click at [578, 371] on span "Invite" at bounding box center [590, 368] width 30 height 14
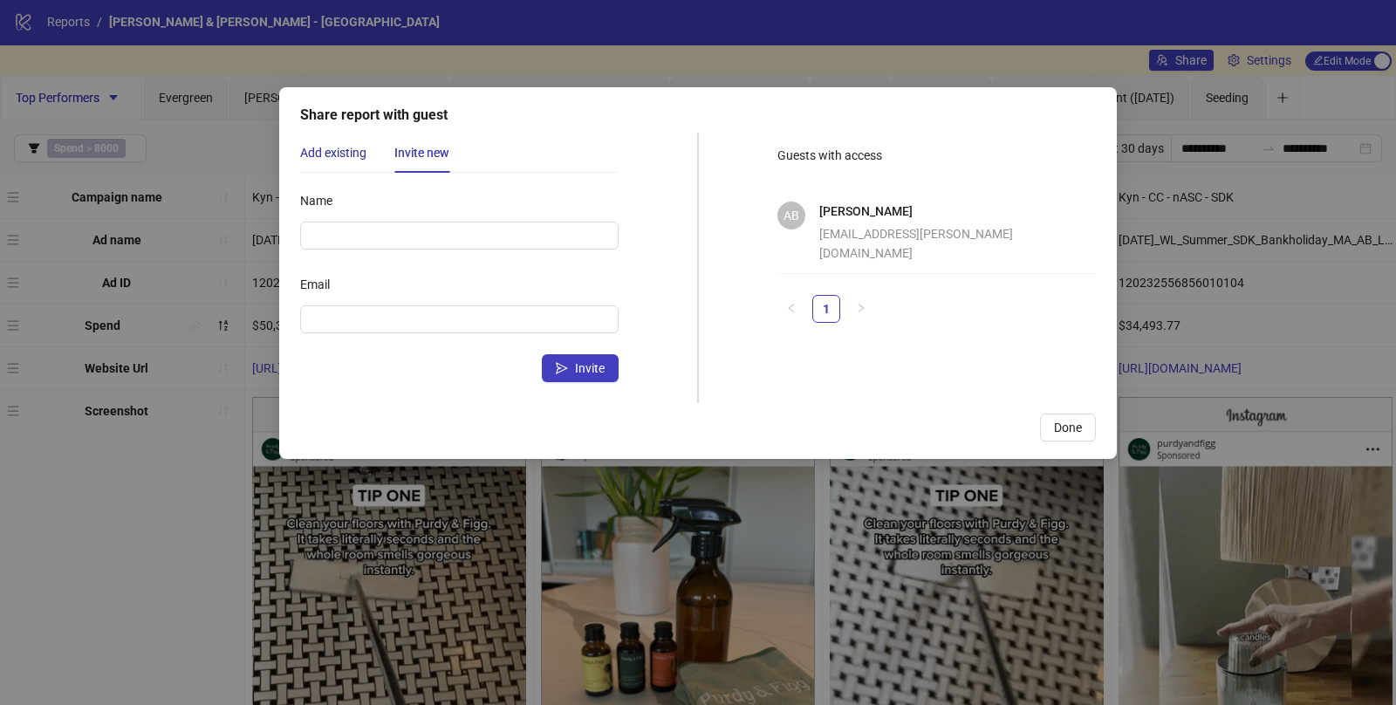
click at [328, 151] on div "Add existing" at bounding box center [333, 152] width 66 height 19
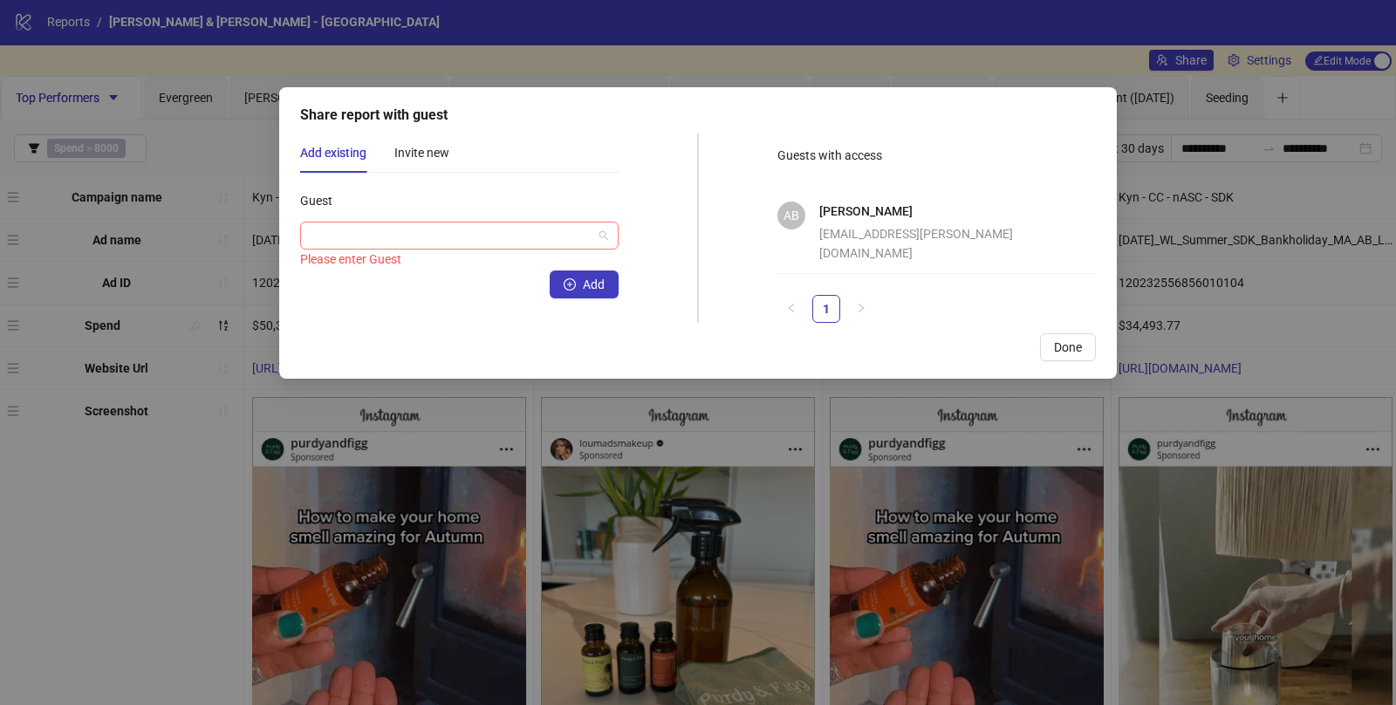
click at [351, 236] on input "Guest" at bounding box center [452, 235] width 282 height 26
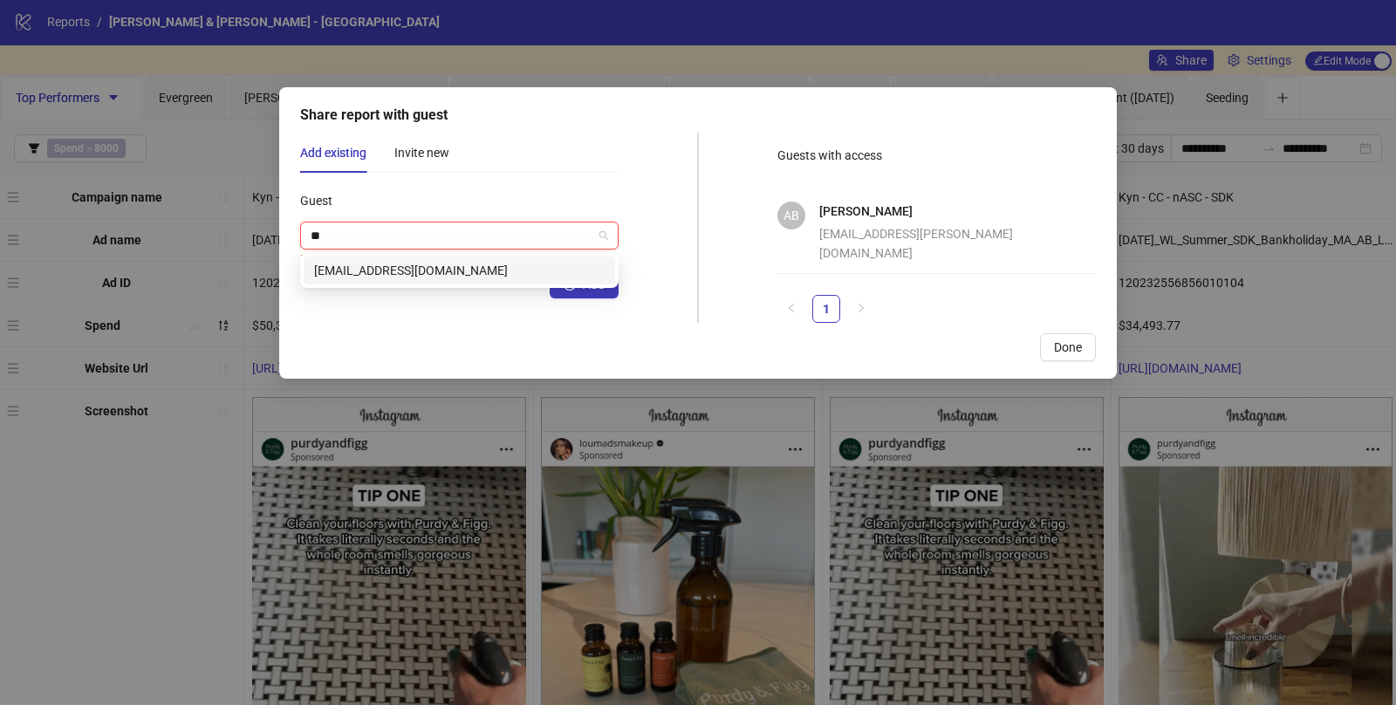
type input "*"
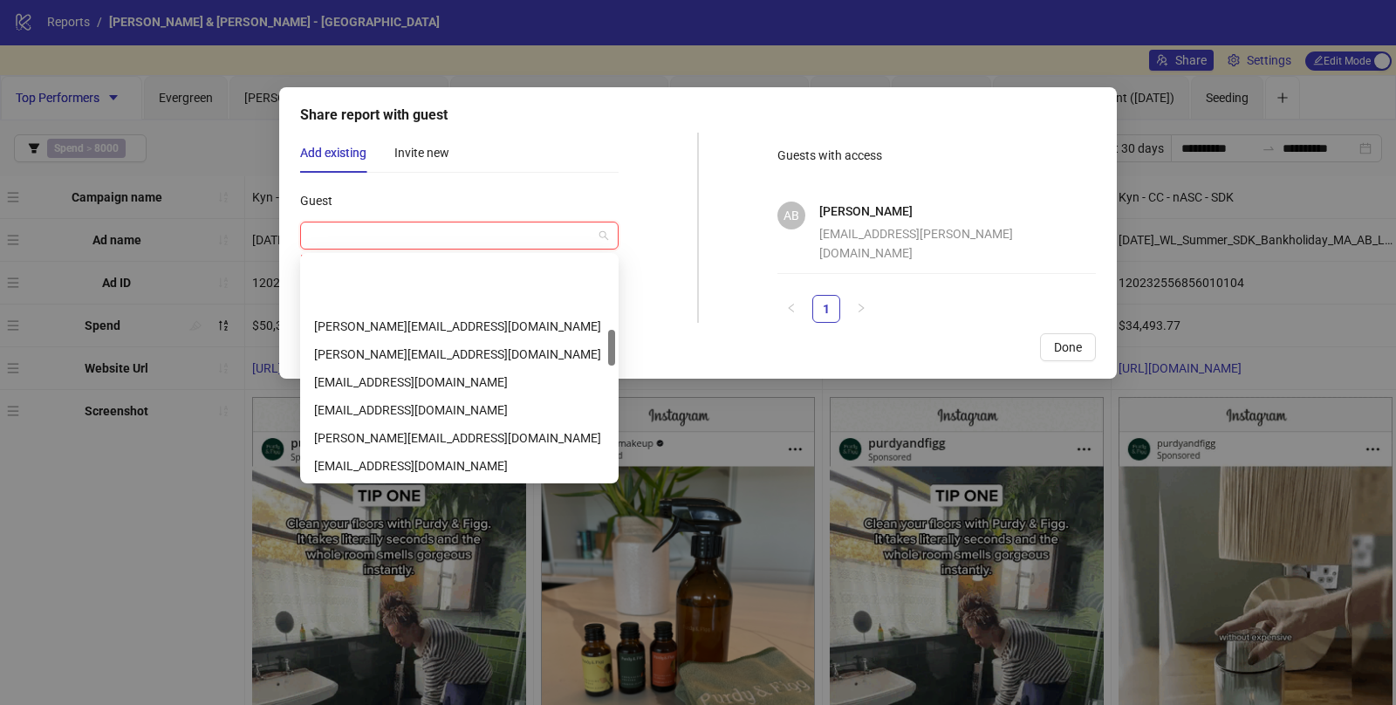
scroll to position [0, 0]
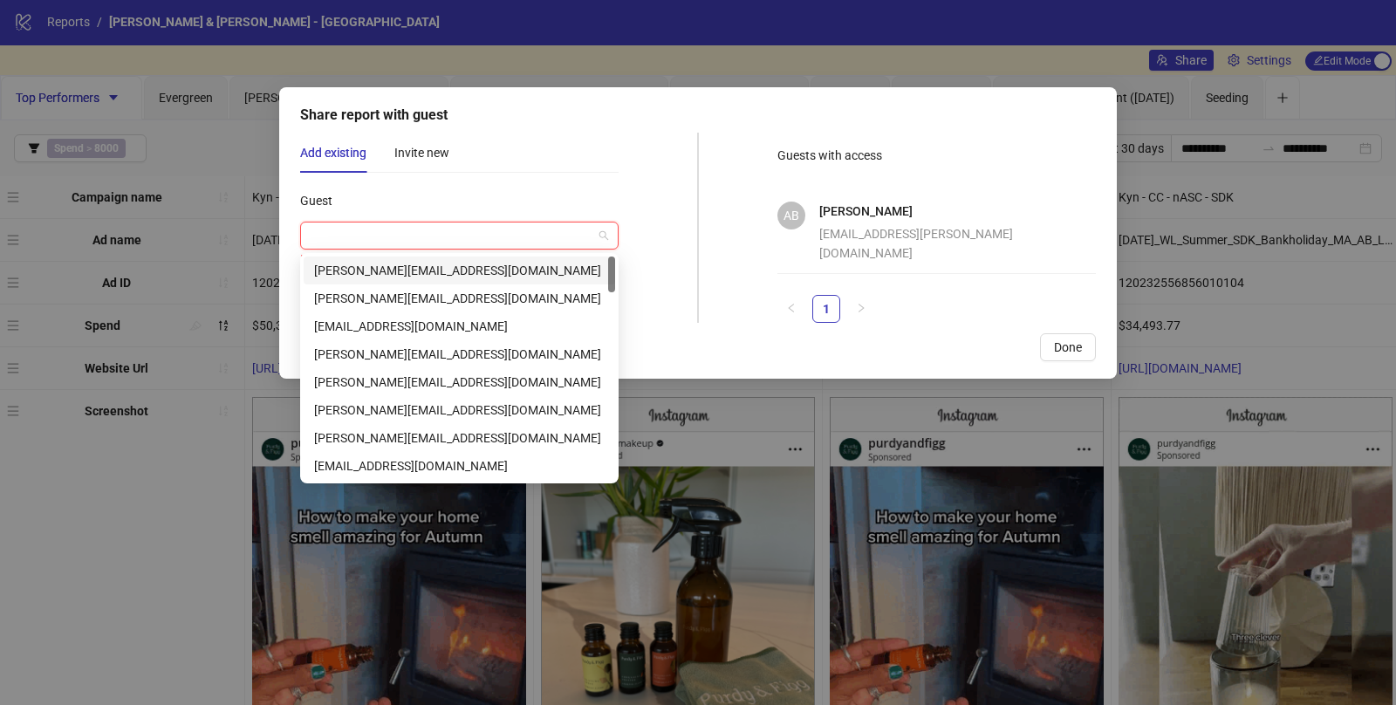
click at [558, 182] on div "Add existing Invite new Guest Please enter Guest Add Name Email Invite" at bounding box center [459, 228] width 318 height 190
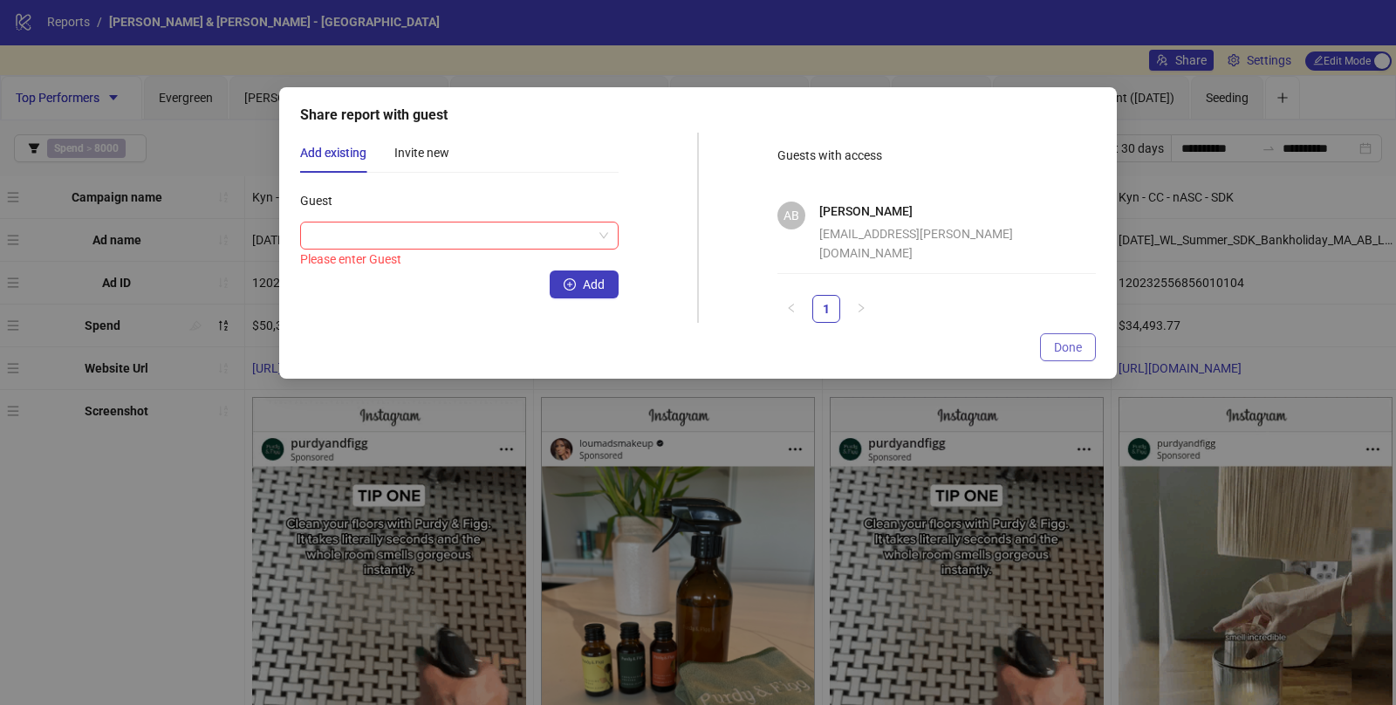
click at [1058, 340] on span "Done" at bounding box center [1068, 347] width 28 height 14
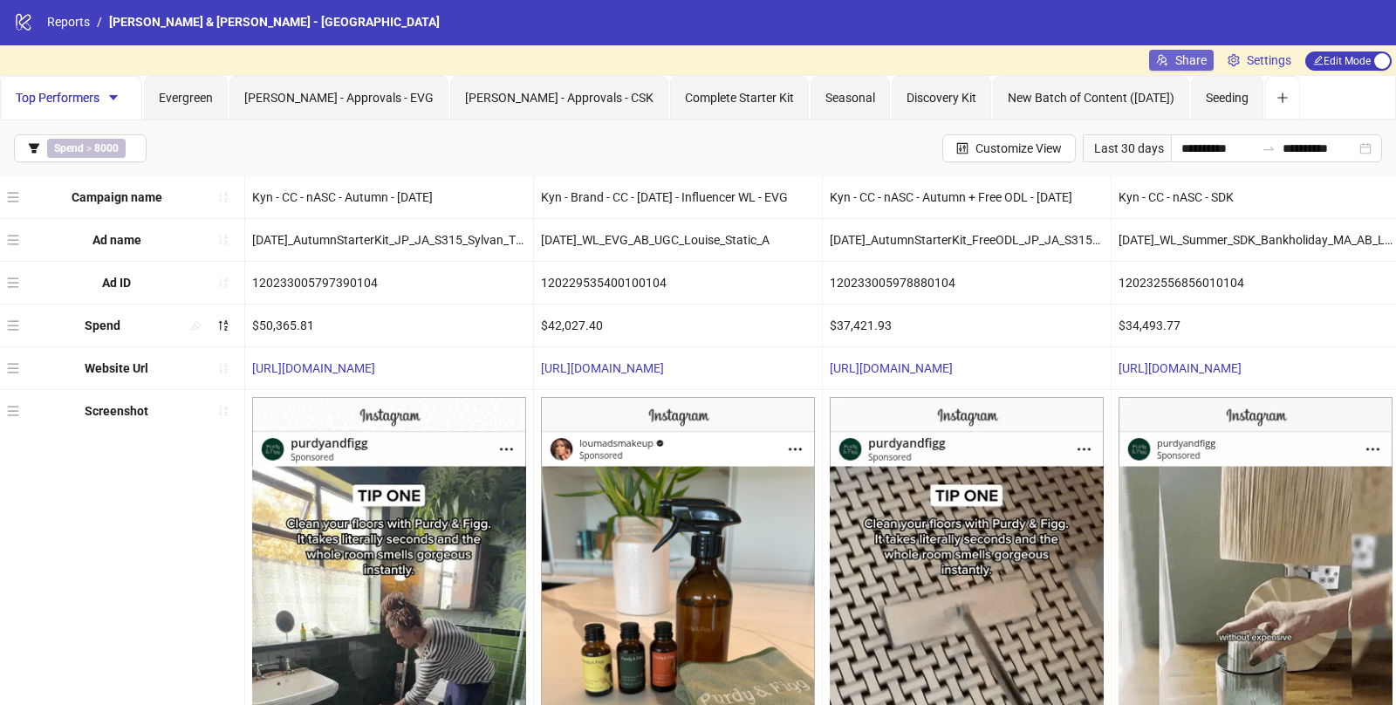
click at [1160, 59] on icon "usergroup-add" at bounding box center [1162, 59] width 10 height 11
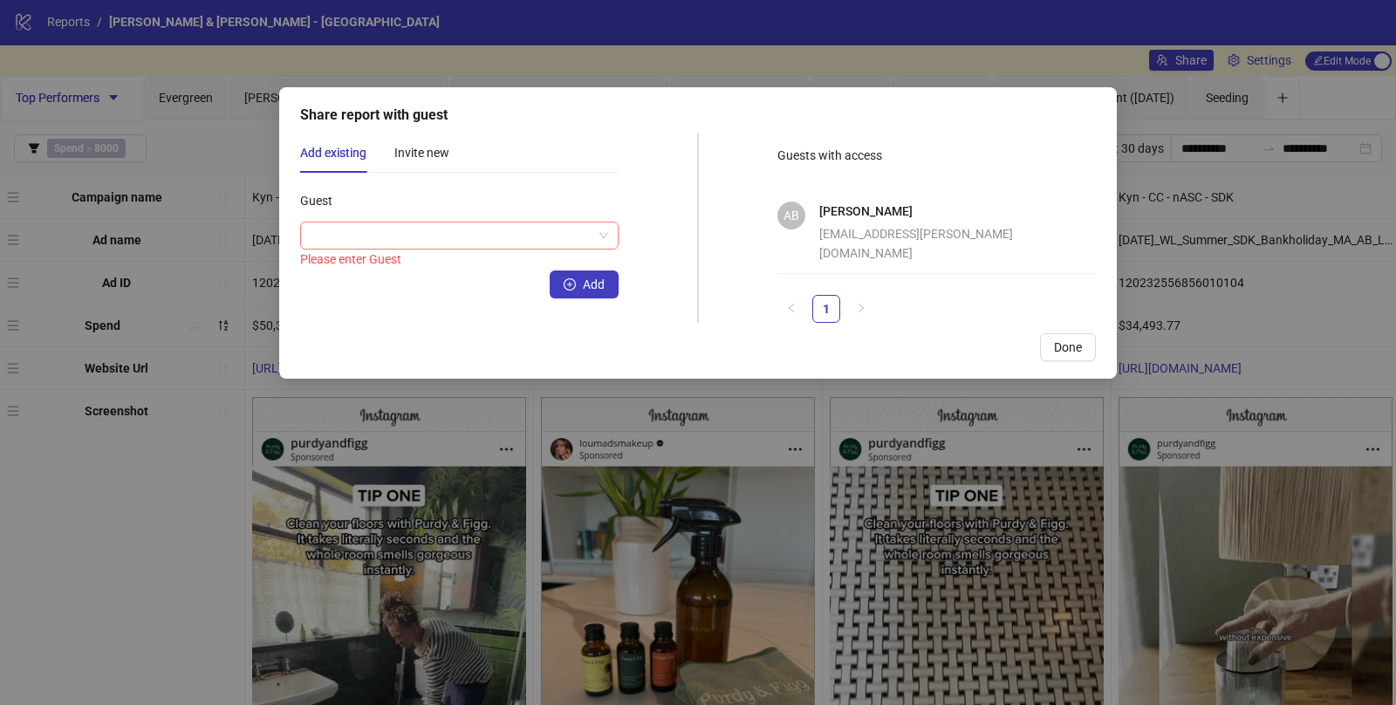
click at [468, 244] on input "Guest" at bounding box center [452, 235] width 282 height 26
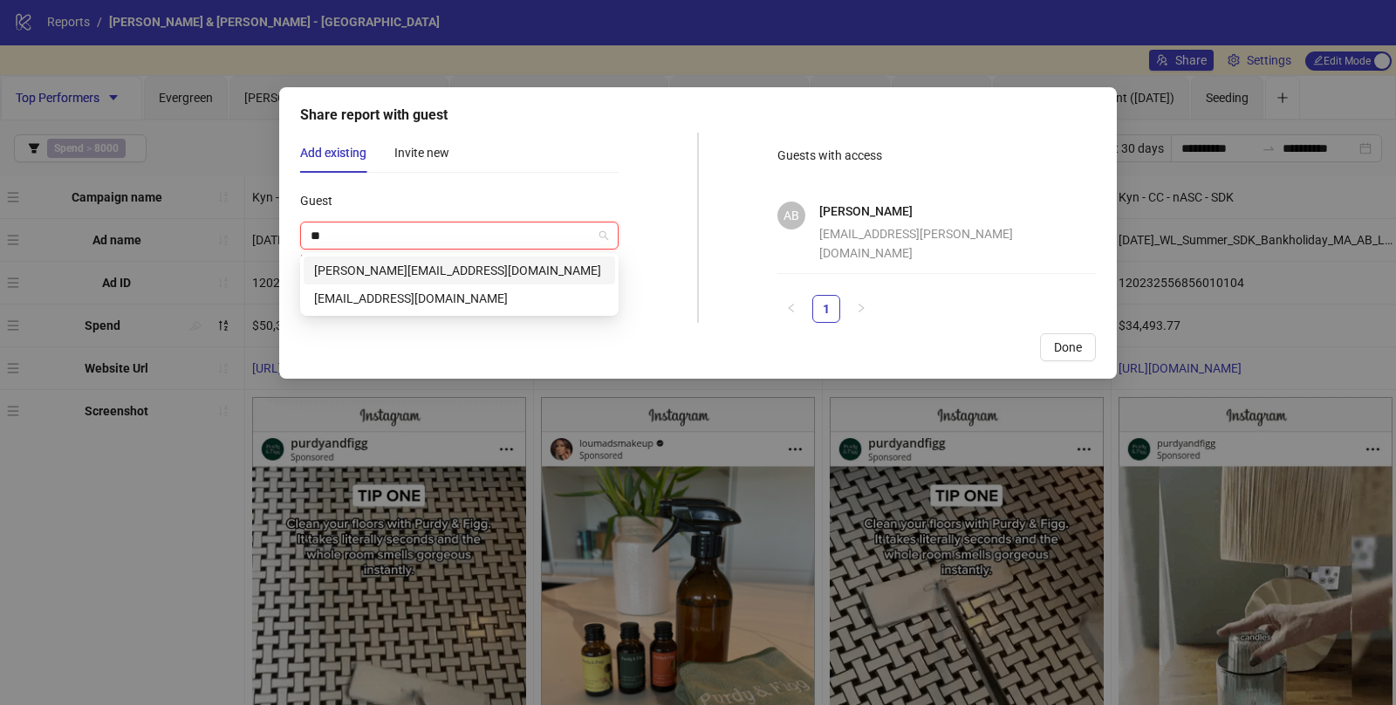
type input "*"
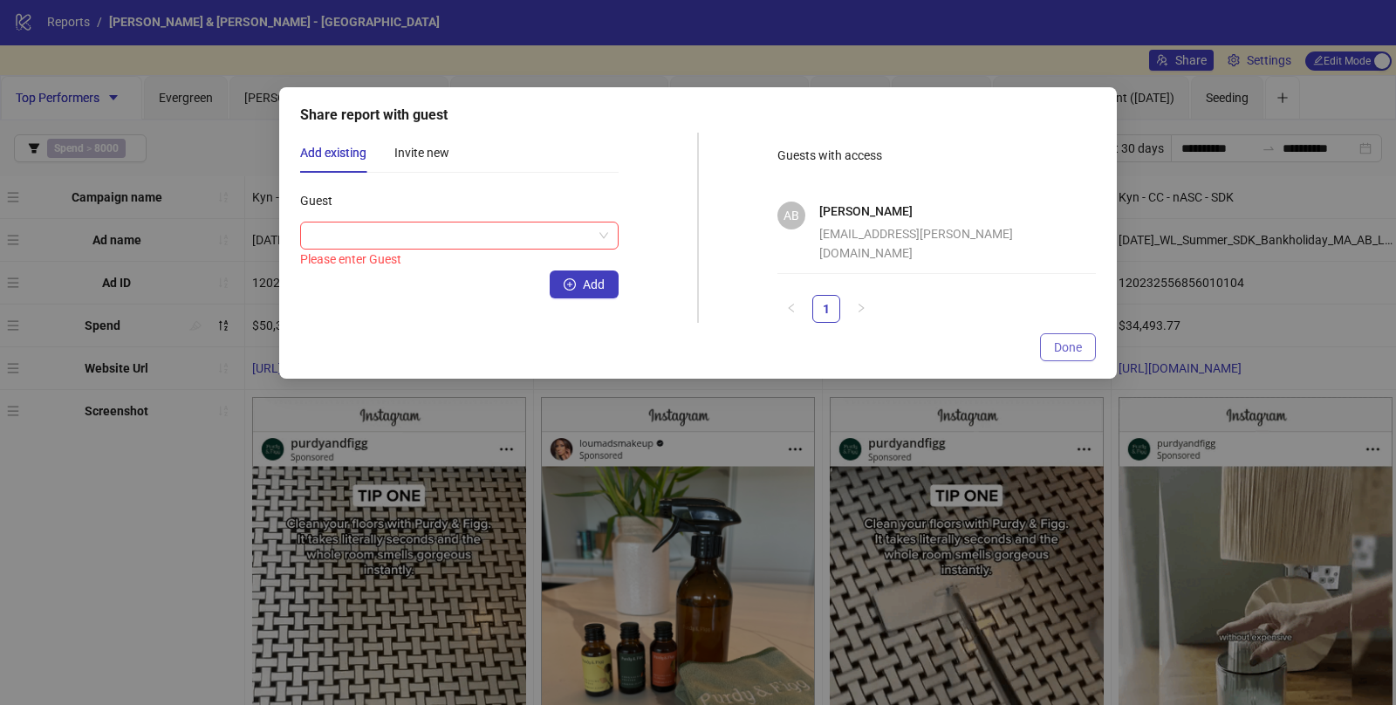
click at [1057, 355] on button "Done" at bounding box center [1068, 347] width 56 height 28
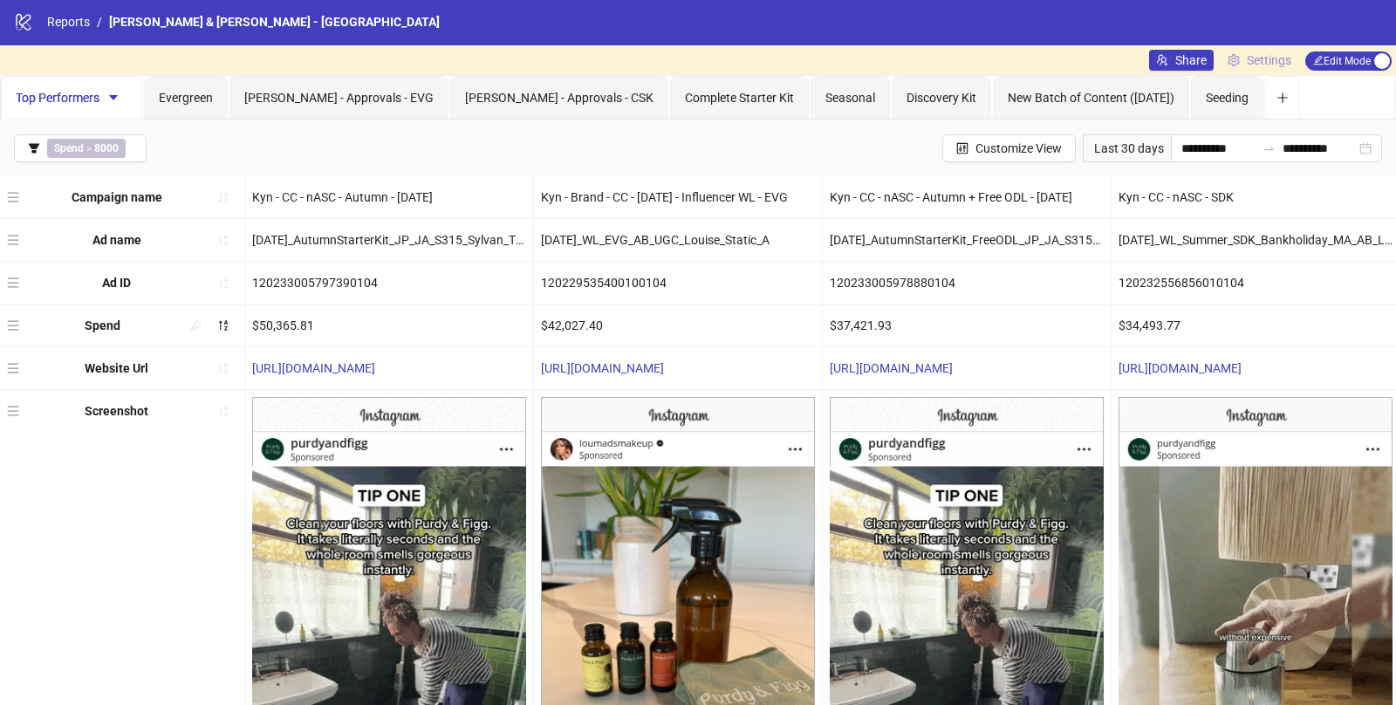
click at [1250, 57] on span "Settings" at bounding box center [1269, 60] width 44 height 19
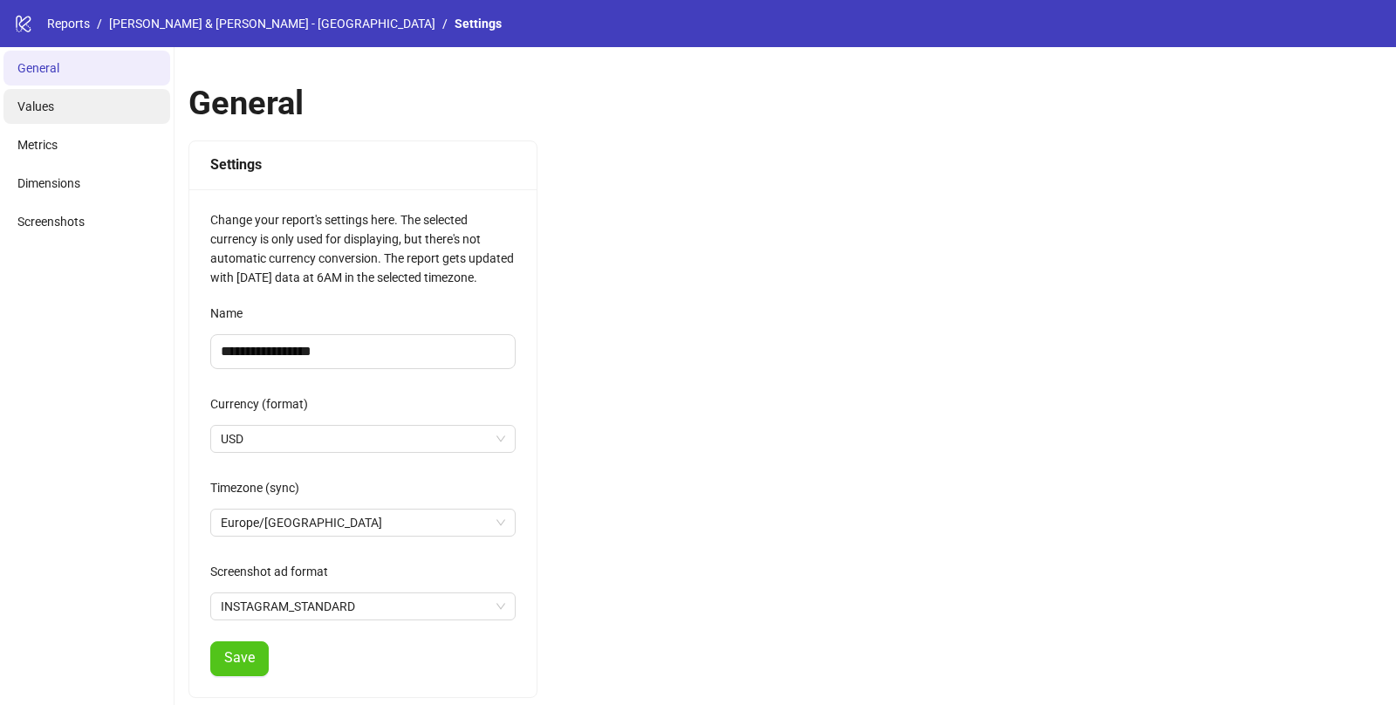
click at [74, 98] on li "Values" at bounding box center [86, 106] width 167 height 35
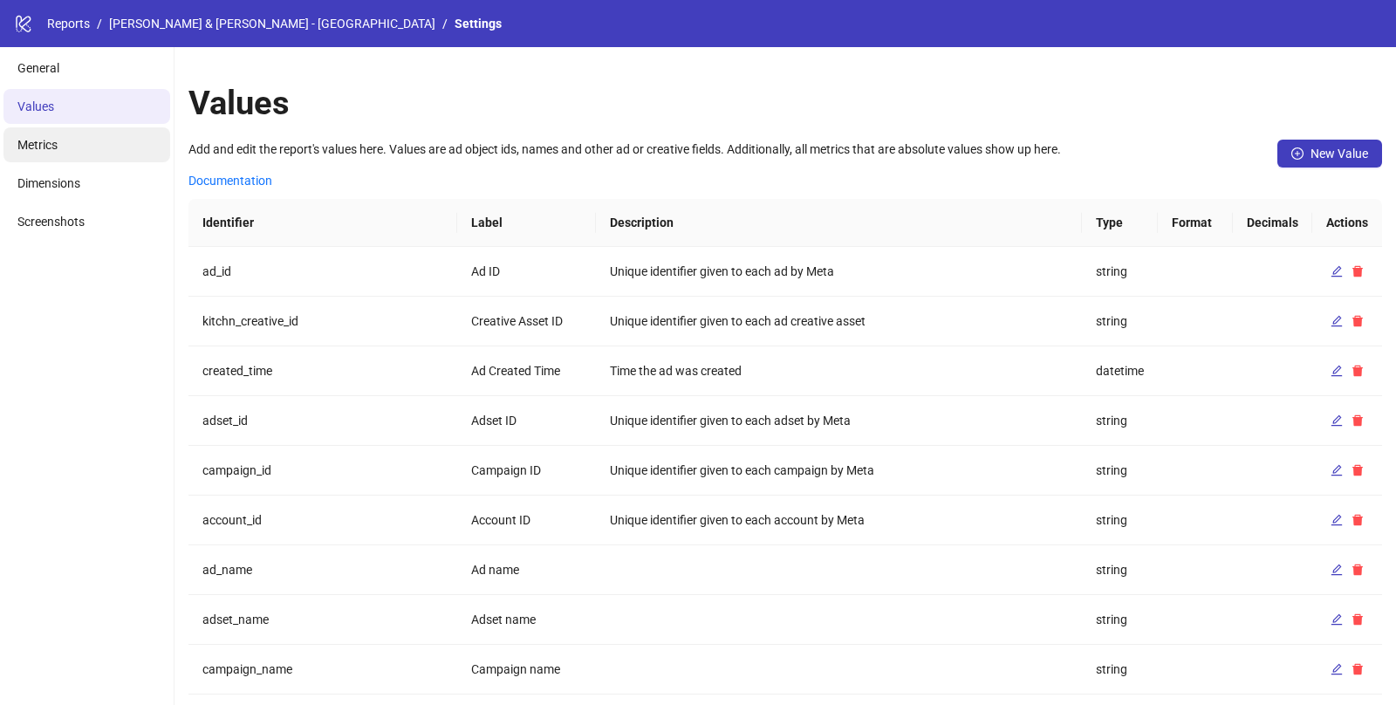
click at [75, 148] on li "Metrics" at bounding box center [86, 144] width 167 height 35
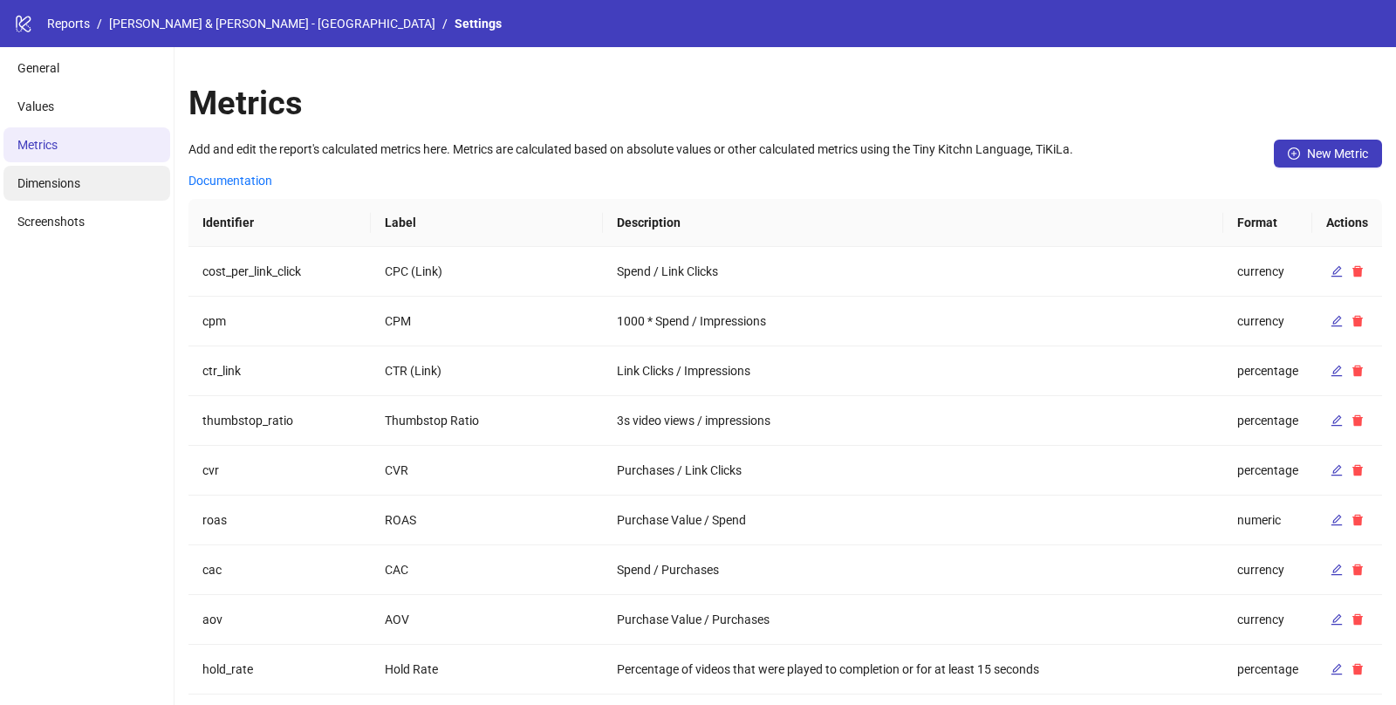
click at [76, 186] on span "Dimensions" at bounding box center [48, 183] width 63 height 14
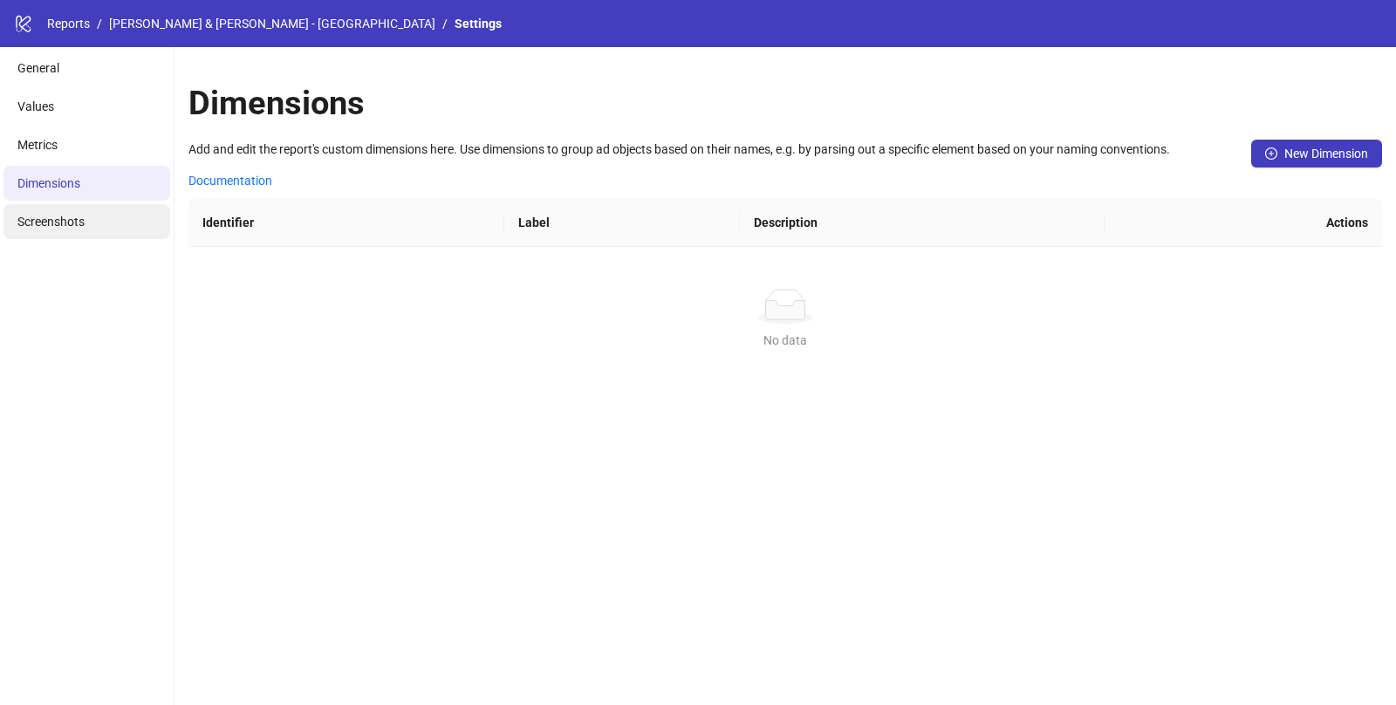
click at [79, 212] on li "Screenshots" at bounding box center [86, 221] width 167 height 35
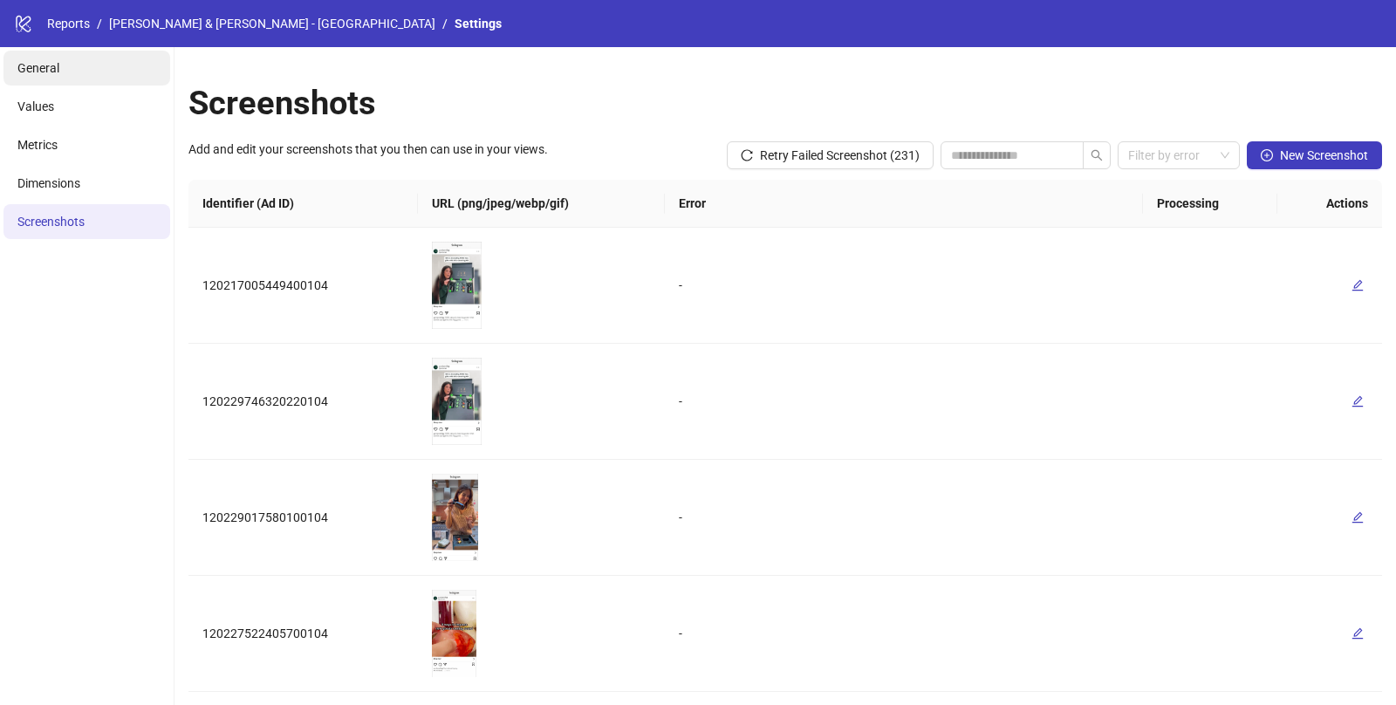
click at [85, 59] on li "General" at bounding box center [86, 68] width 167 height 35
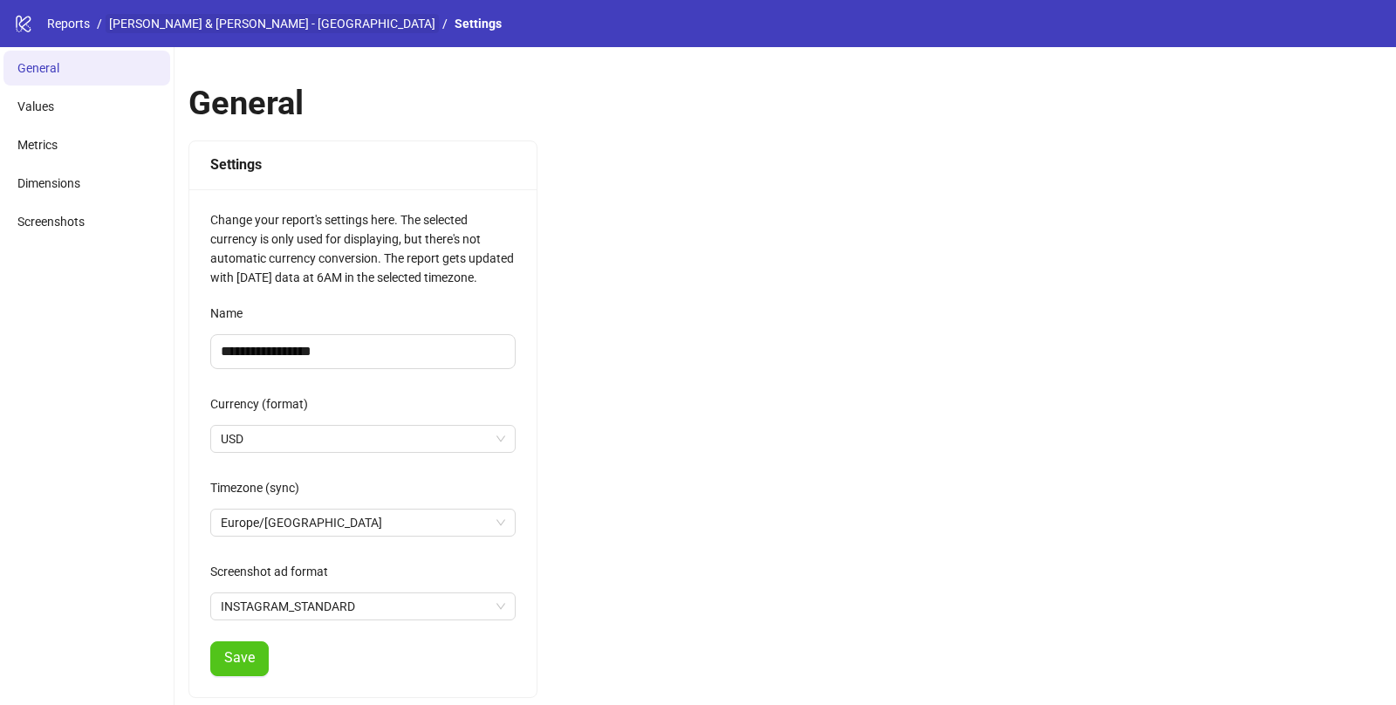
click at [135, 22] on link "Purdy & Figg - UK" at bounding box center [272, 23] width 333 height 19
